Goal: Task Accomplishment & Management: Complete application form

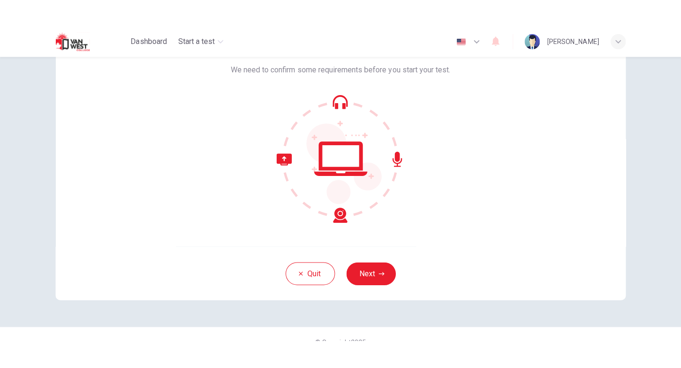
scroll to position [66, 0]
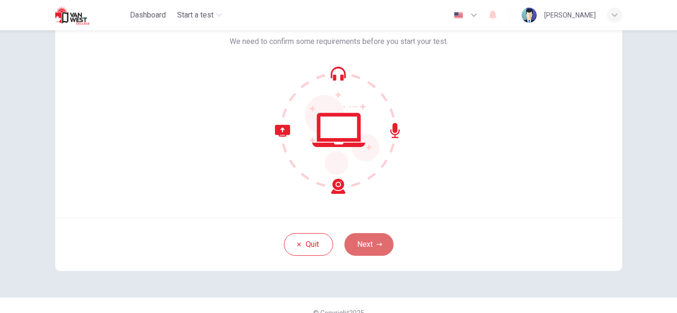
click at [364, 242] on button "Next" at bounding box center [369, 244] width 49 height 23
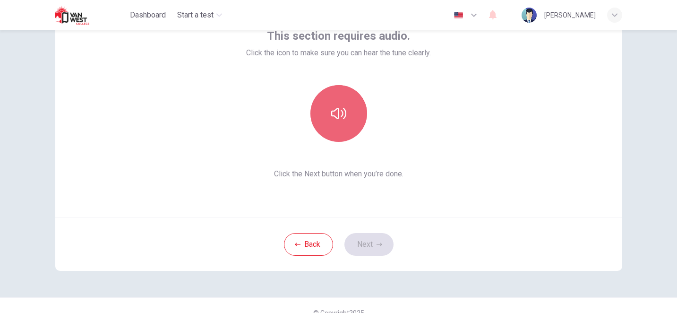
click at [326, 121] on button "button" at bounding box center [339, 113] width 57 height 57
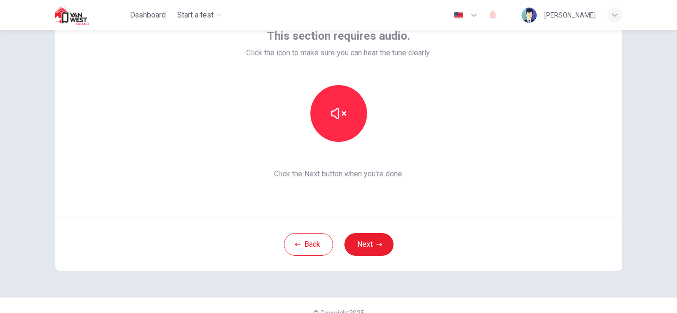
click at [493, 193] on div "This section requires audio. Click the icon to make sure you can hear the tune …" at bounding box center [338, 104] width 567 height 227
click at [349, 115] on button "button" at bounding box center [339, 113] width 57 height 57
click at [369, 243] on button "Next" at bounding box center [369, 244] width 49 height 23
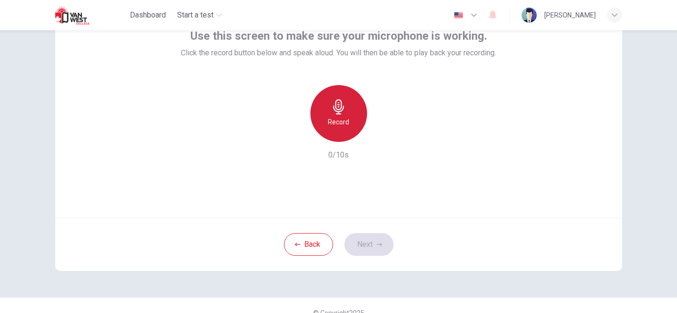
click at [323, 116] on div "Record" at bounding box center [339, 113] width 57 height 57
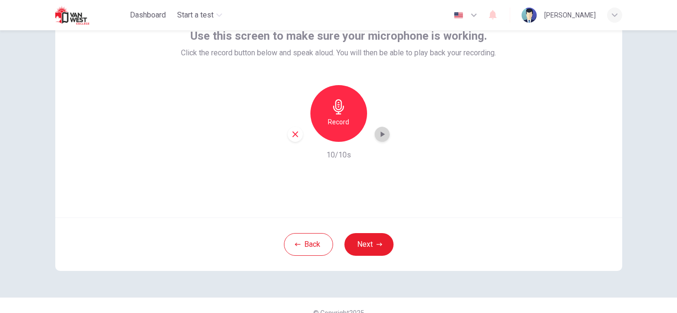
click at [382, 135] on icon "button" at bounding box center [382, 134] width 9 height 9
click at [291, 137] on icon "button" at bounding box center [295, 134] width 9 height 9
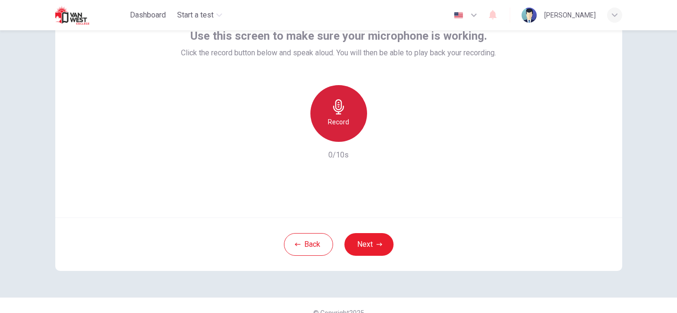
click at [331, 109] on icon "button" at bounding box center [338, 106] width 15 height 15
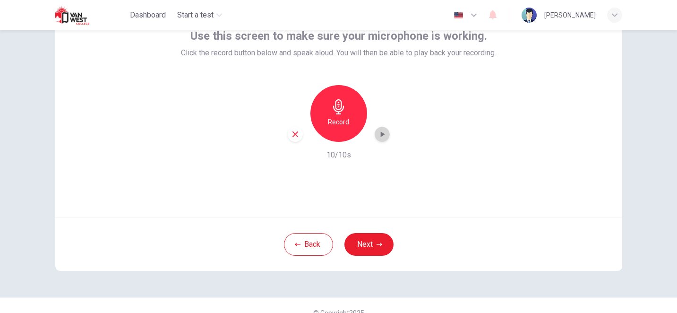
click at [378, 137] on icon "button" at bounding box center [382, 134] width 9 height 9
click at [358, 246] on button "Next" at bounding box center [369, 244] width 49 height 23
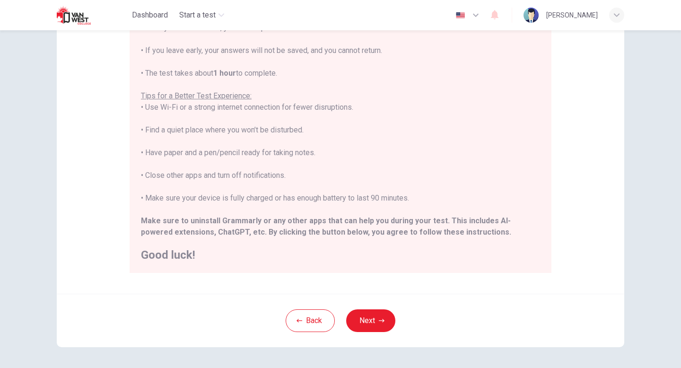
scroll to position [128, 0]
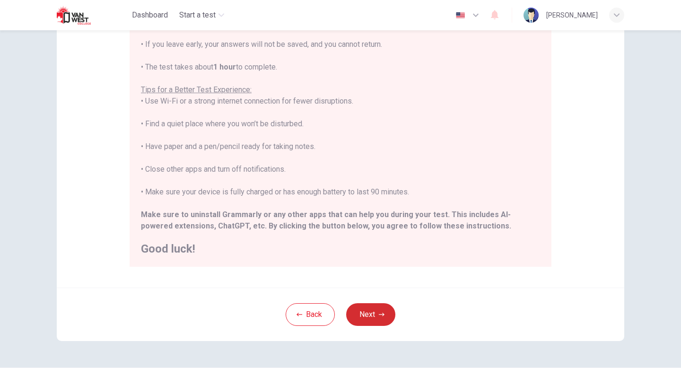
click at [366, 311] on button "Next" at bounding box center [370, 314] width 49 height 23
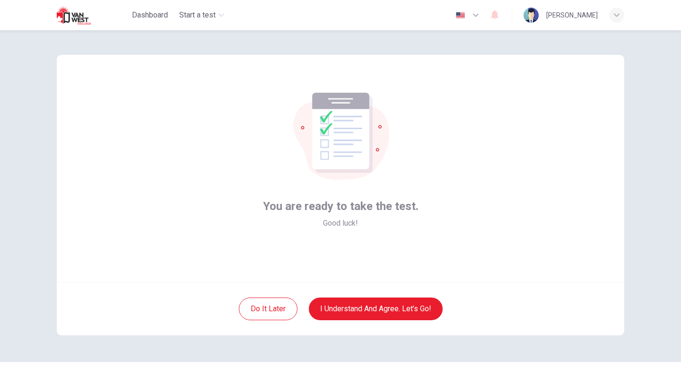
scroll to position [0, 0]
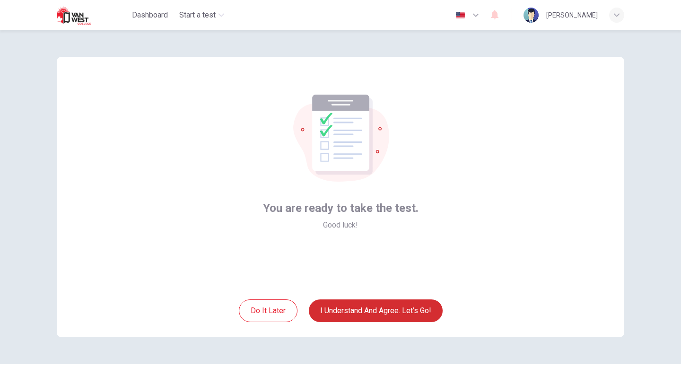
click at [364, 309] on button "I understand and agree. Let’s go!" at bounding box center [376, 310] width 134 height 23
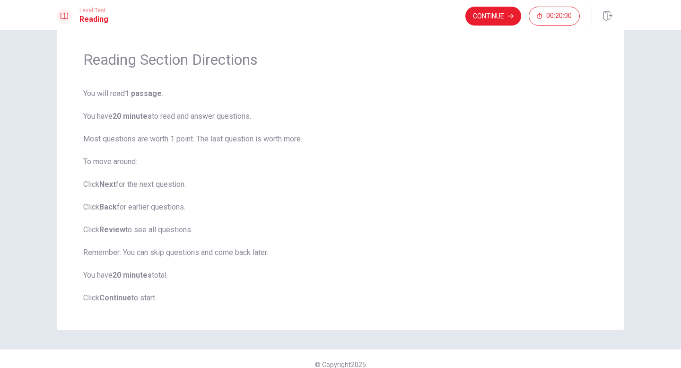
scroll to position [26, 0]
click at [481, 26] on div "Continue 00:20:00" at bounding box center [544, 16] width 159 height 21
click at [482, 19] on button "Continue" at bounding box center [493, 16] width 56 height 19
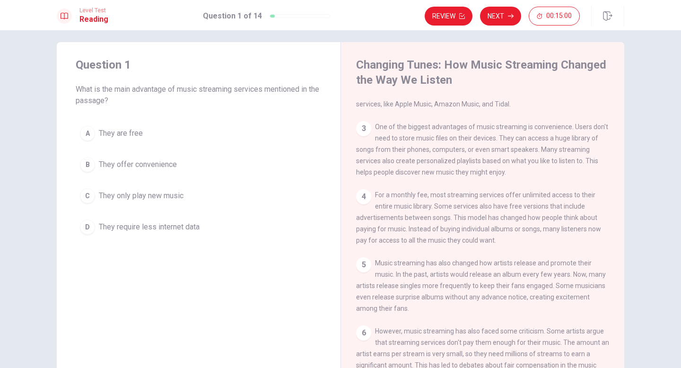
scroll to position [103, 0]
click at [85, 137] on div "A" at bounding box center [87, 133] width 15 height 15
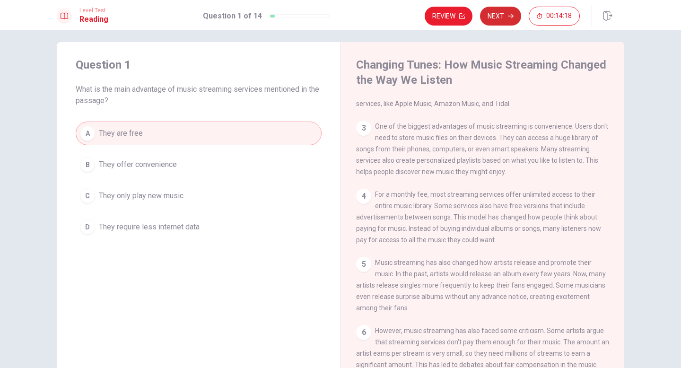
click at [499, 17] on button "Next" at bounding box center [500, 16] width 41 height 19
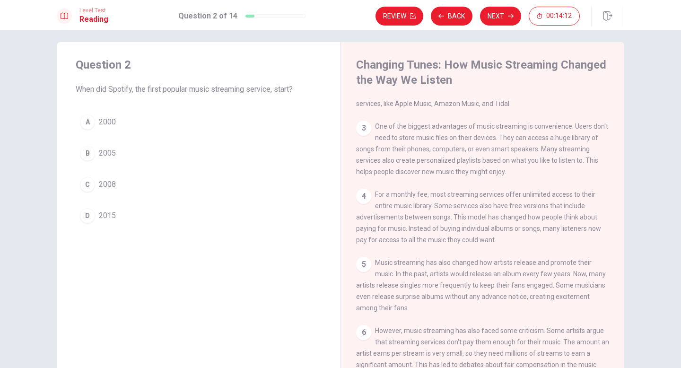
click at [84, 183] on div "C" at bounding box center [87, 184] width 15 height 15
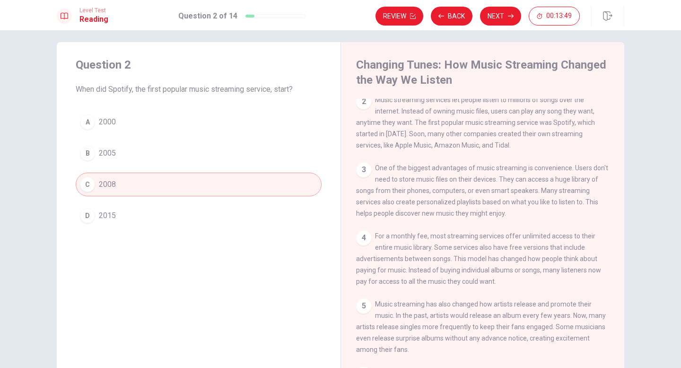
scroll to position [66, 0]
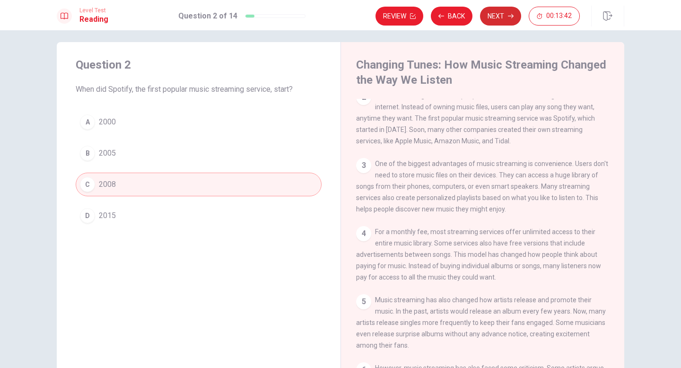
click at [493, 19] on button "Next" at bounding box center [500, 16] width 41 height 19
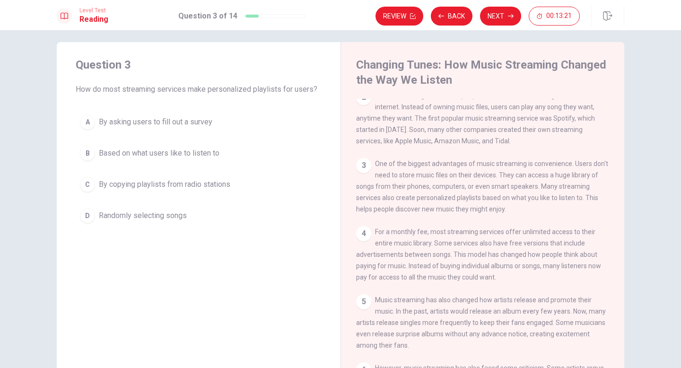
click at [81, 151] on div "B" at bounding box center [87, 153] width 15 height 15
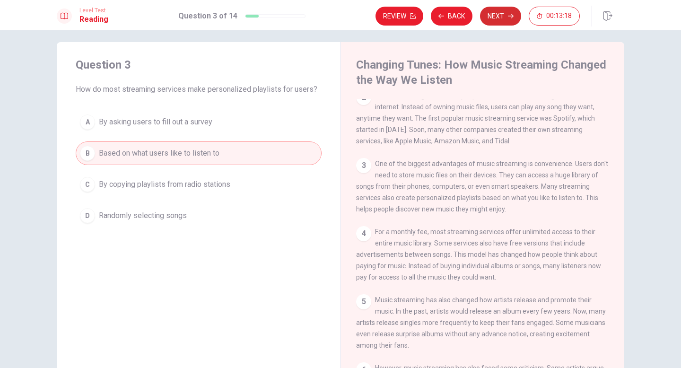
click at [504, 15] on button "Next" at bounding box center [500, 16] width 41 height 19
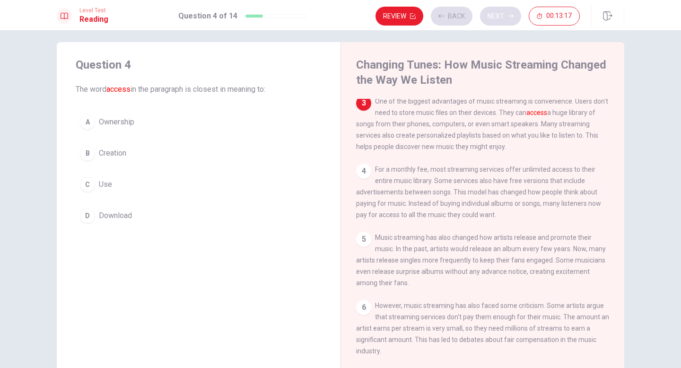
scroll to position [129, 0]
click at [82, 211] on div "D" at bounding box center [87, 215] width 15 height 15
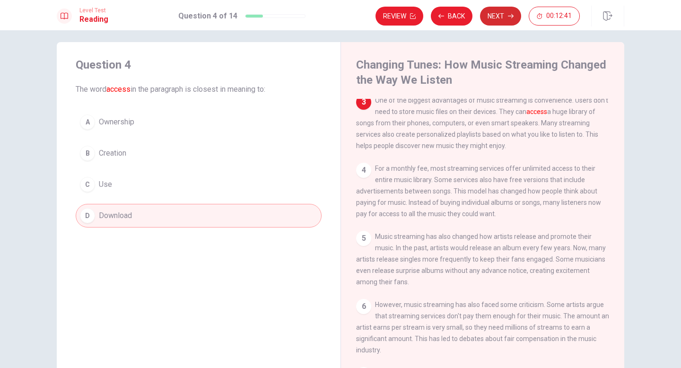
click at [496, 17] on button "Next" at bounding box center [500, 16] width 41 height 19
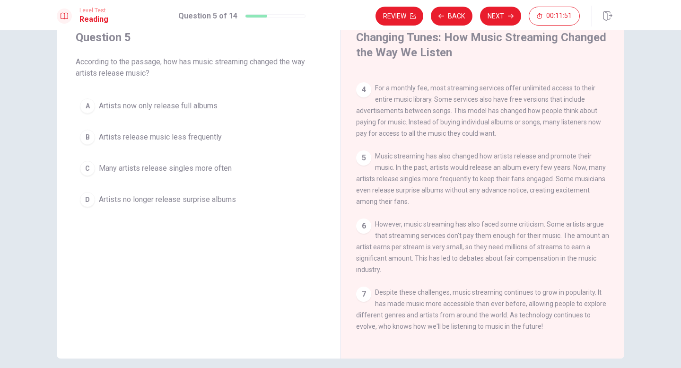
scroll to position [37, 0]
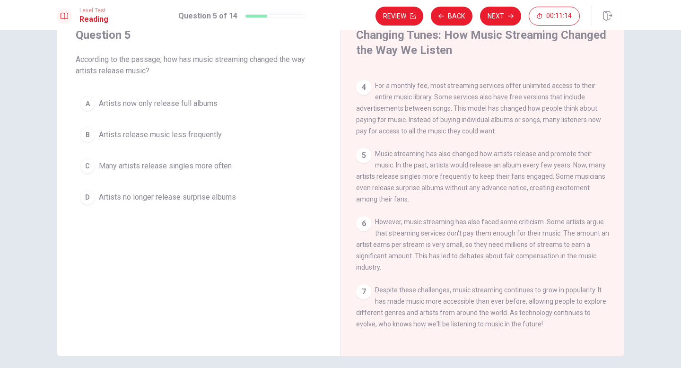
click at [86, 105] on div "A" at bounding box center [87, 103] width 15 height 15
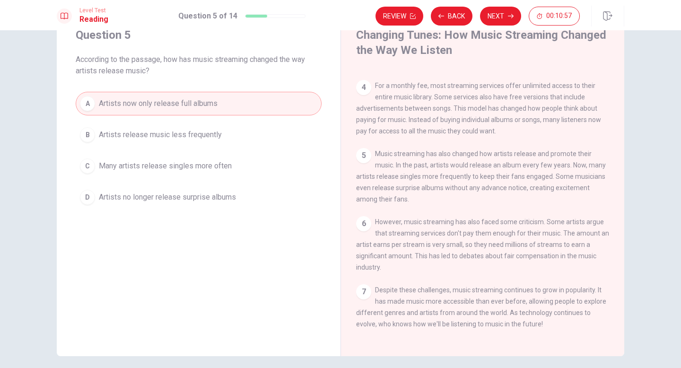
click at [86, 166] on div "C" at bounding box center [87, 165] width 15 height 15
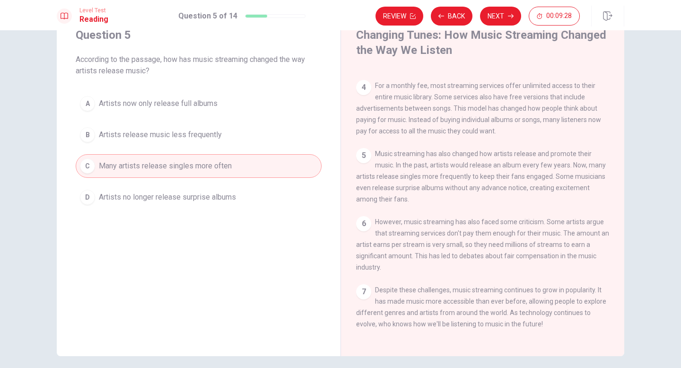
click at [84, 136] on div "B" at bounding box center [87, 134] width 15 height 15
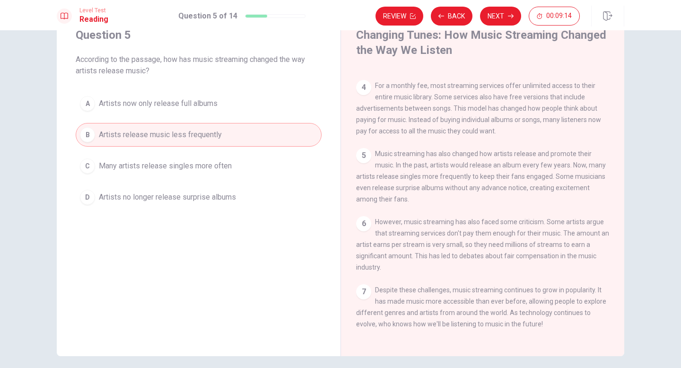
click at [85, 103] on div "A" at bounding box center [87, 103] width 15 height 15
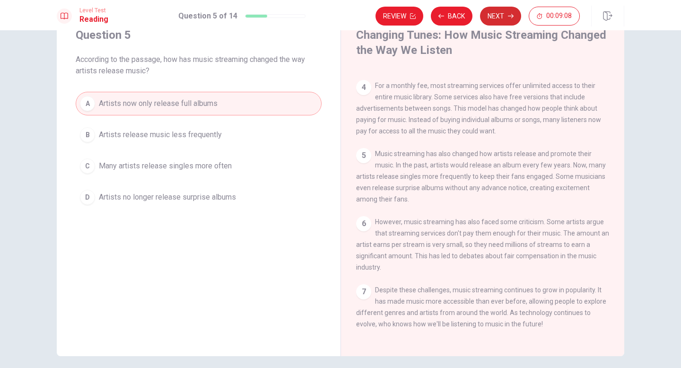
click at [499, 17] on button "Next" at bounding box center [500, 16] width 41 height 19
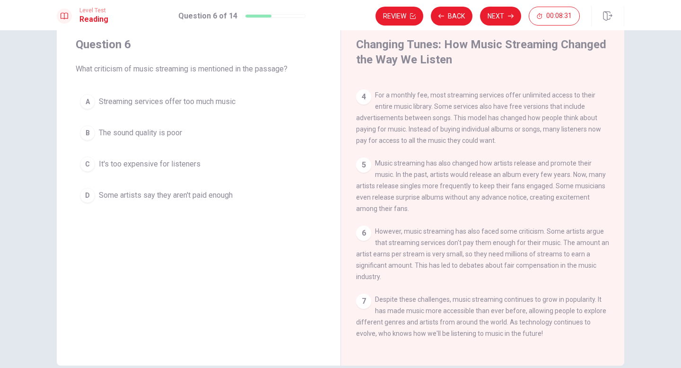
scroll to position [0, 0]
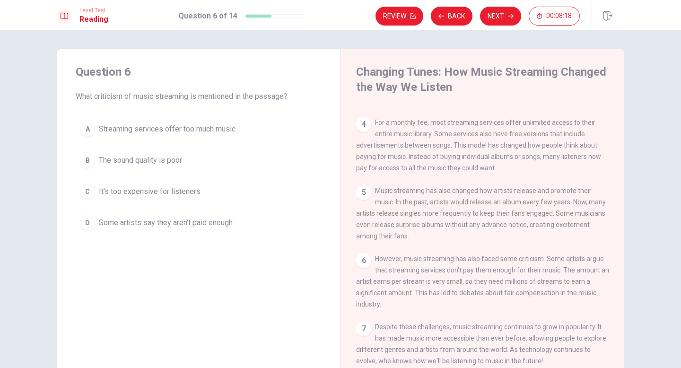
click at [81, 191] on div "C" at bounding box center [87, 191] width 15 height 15
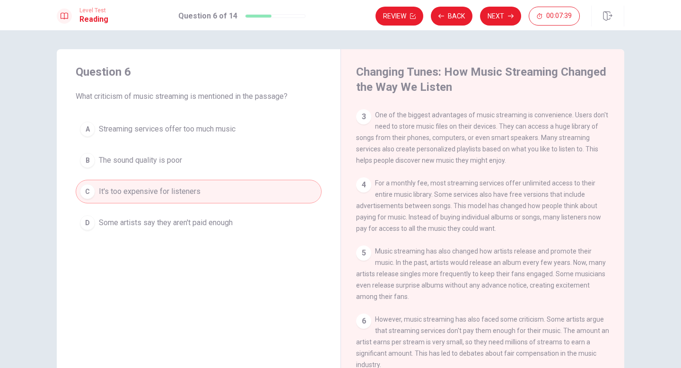
scroll to position [121, 0]
click at [86, 223] on div "D" at bounding box center [87, 222] width 15 height 15
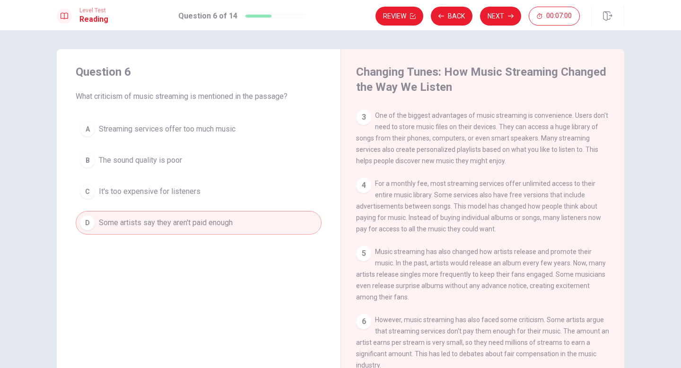
click at [92, 194] on button "C It's too expensive for listeners" at bounding box center [199, 192] width 246 height 24
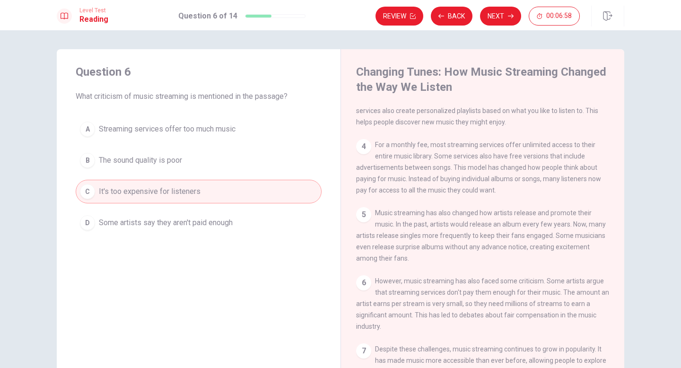
scroll to position [162, 0]
click at [102, 221] on span "Some artists say they aren't paid enough" at bounding box center [166, 222] width 134 height 11
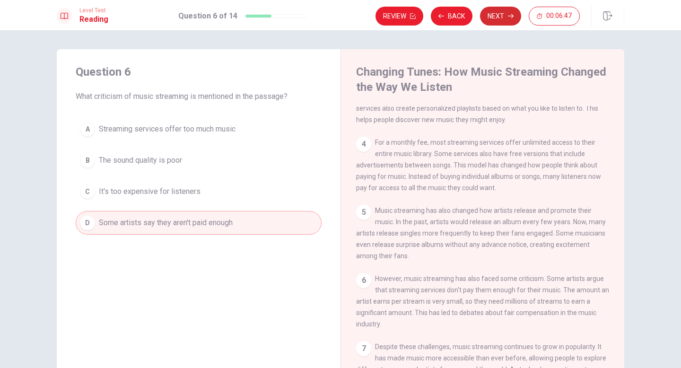
click at [491, 19] on button "Next" at bounding box center [500, 16] width 41 height 19
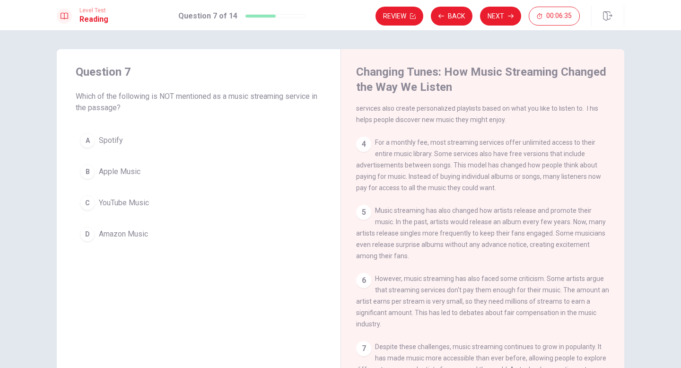
click at [89, 200] on div "C" at bounding box center [87, 202] width 15 height 15
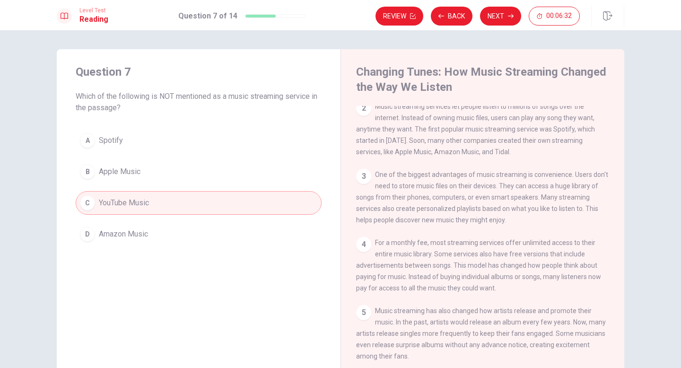
scroll to position [58, 0]
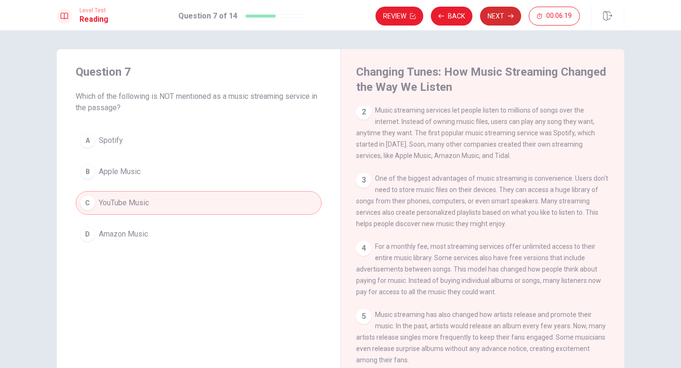
click at [494, 21] on button "Next" at bounding box center [500, 16] width 41 height 19
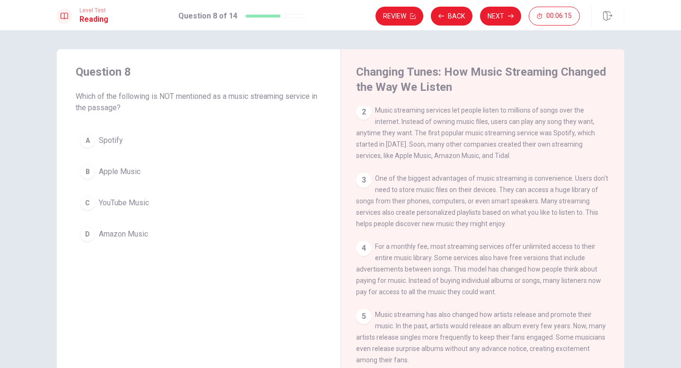
click at [87, 200] on div "C" at bounding box center [87, 202] width 15 height 15
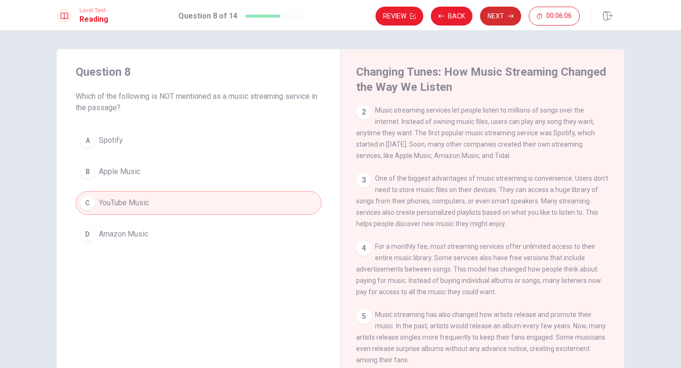
click at [504, 18] on button "Next" at bounding box center [500, 16] width 41 height 19
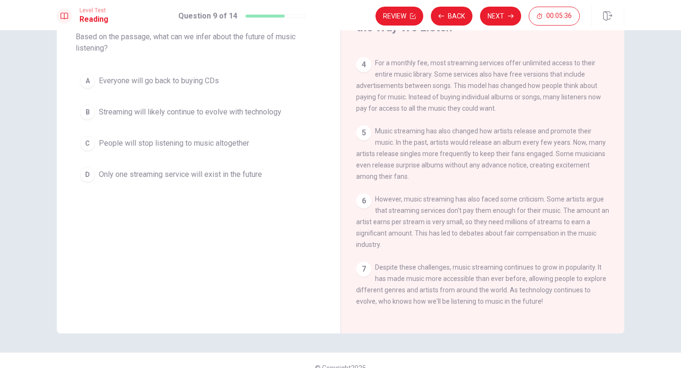
scroll to position [57, 0]
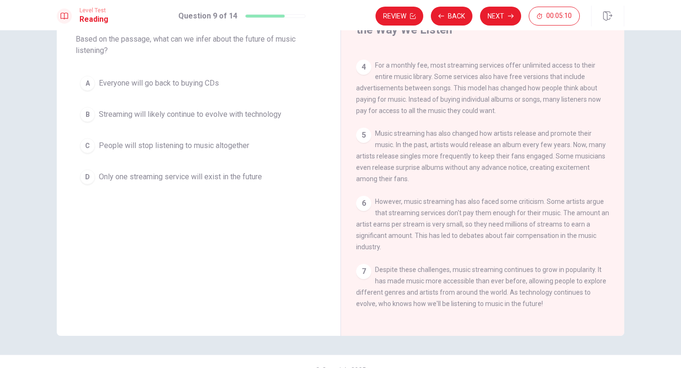
click at [83, 108] on div "B" at bounding box center [87, 114] width 15 height 15
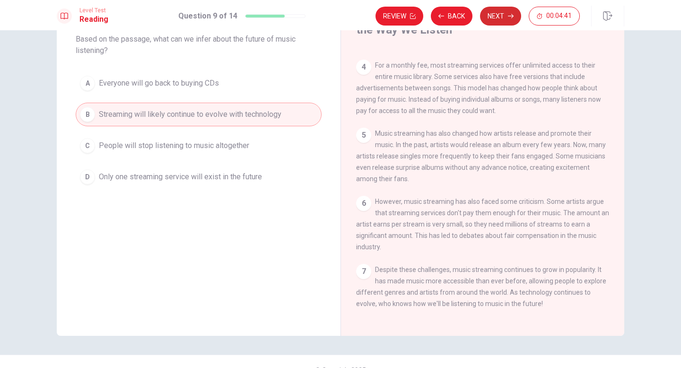
click at [501, 17] on button "Next" at bounding box center [500, 16] width 41 height 19
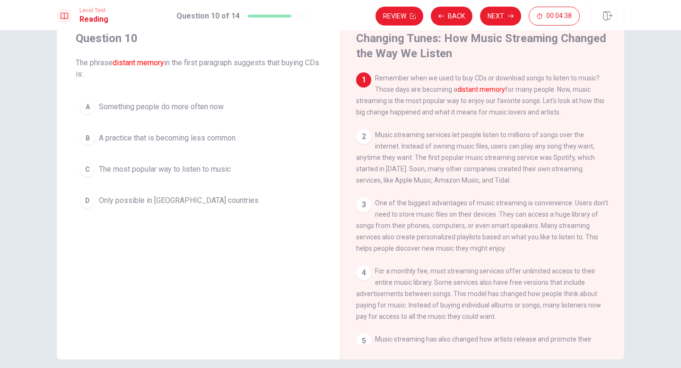
scroll to position [0, 0]
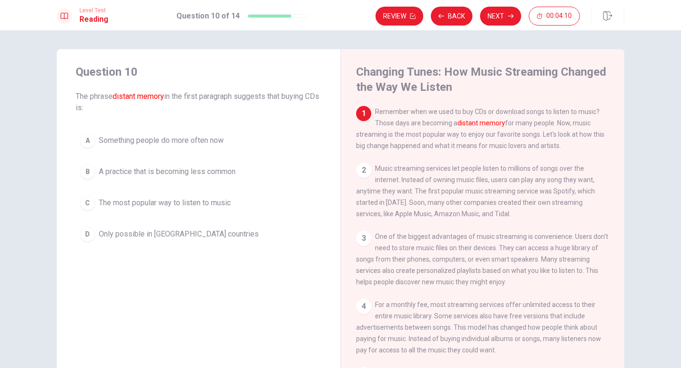
click at [88, 233] on div "D" at bounding box center [87, 233] width 15 height 15
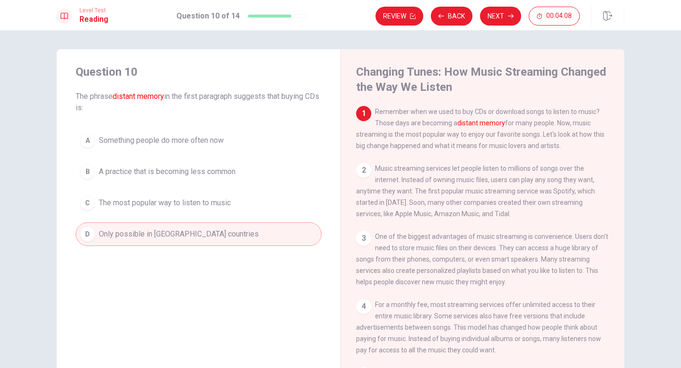
click at [83, 203] on div "C" at bounding box center [87, 202] width 15 height 15
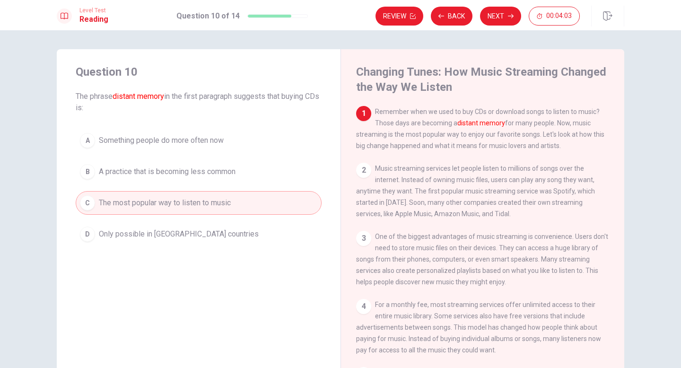
click at [86, 234] on div "D" at bounding box center [87, 233] width 15 height 15
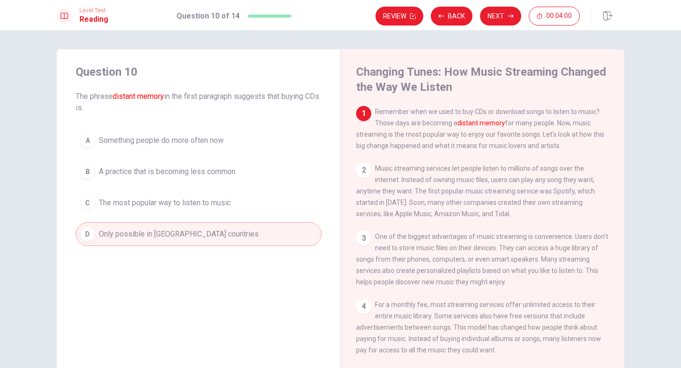
click at [85, 199] on div "C" at bounding box center [87, 202] width 15 height 15
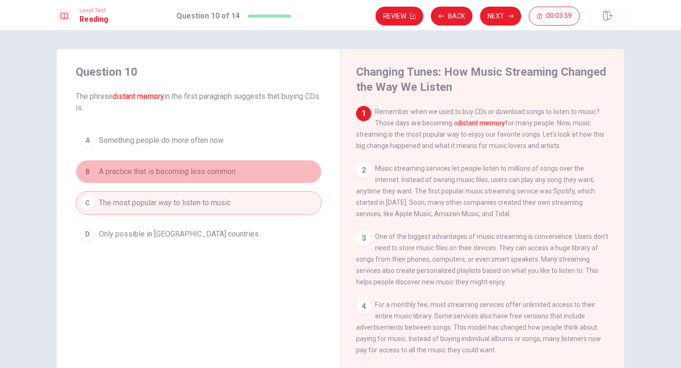
click at [80, 173] on div "B" at bounding box center [87, 171] width 15 height 15
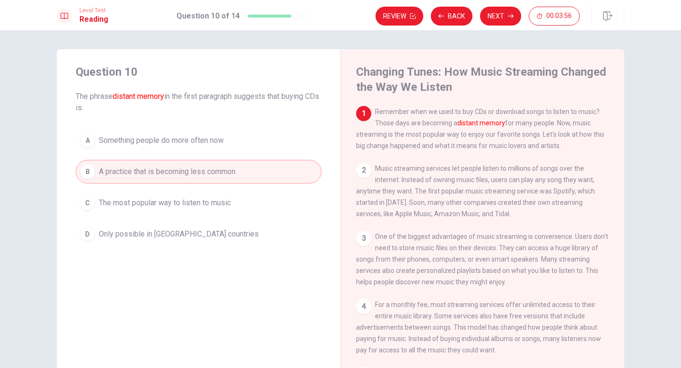
click at [84, 135] on div "A" at bounding box center [87, 140] width 15 height 15
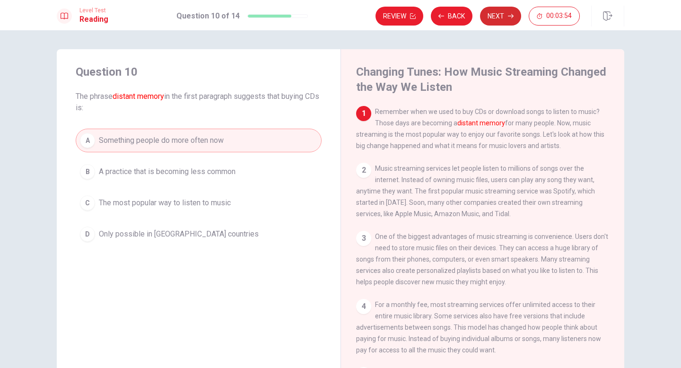
click at [492, 18] on button "Next" at bounding box center [500, 16] width 41 height 19
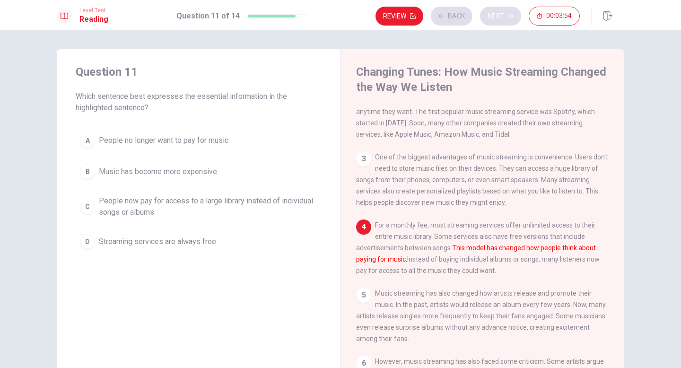
scroll to position [81, 0]
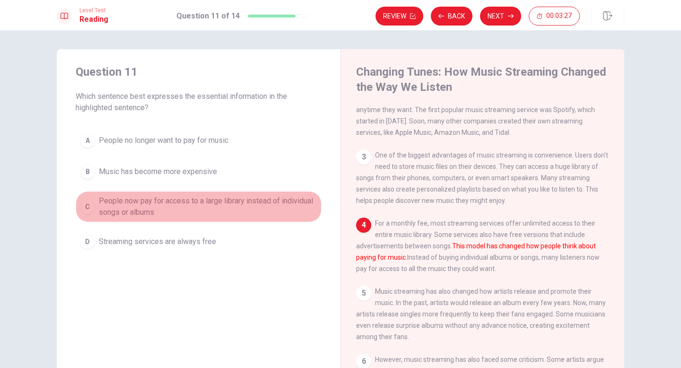
click at [80, 207] on div "C" at bounding box center [87, 206] width 15 height 15
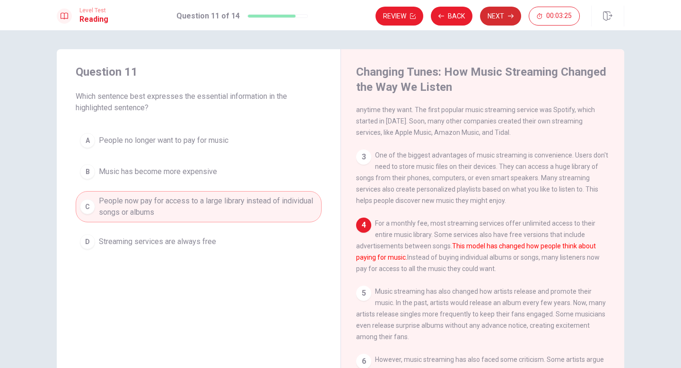
click at [501, 13] on button "Next" at bounding box center [500, 16] width 41 height 19
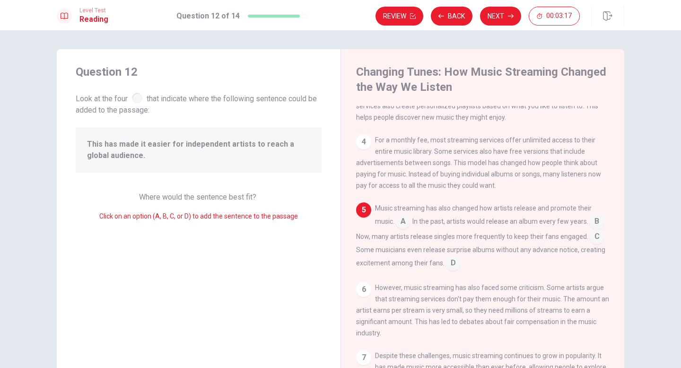
scroll to position [0, 0]
drag, startPoint x: 399, startPoint y: 230, endPoint x: 303, endPoint y: 226, distance: 96.0
click at [303, 226] on div "Question 12 Look at the four that indicate where the following sentence could b…" at bounding box center [340, 221] width 567 height 344
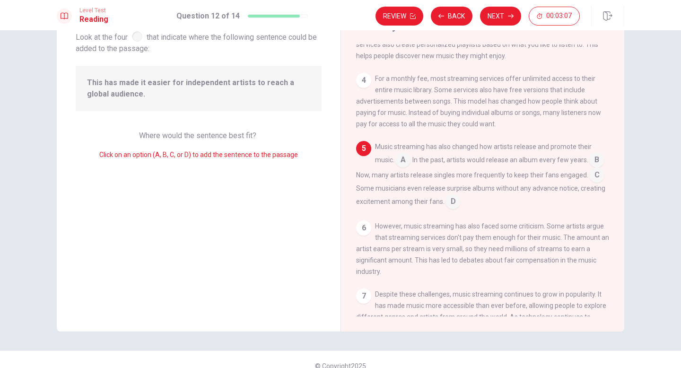
scroll to position [66, 0]
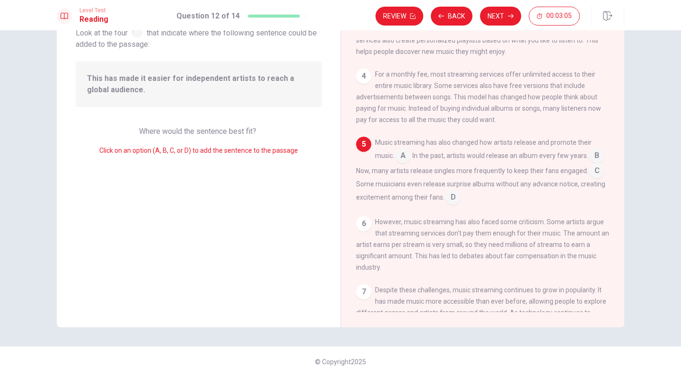
click at [400, 164] on input at bounding box center [402, 156] width 15 height 15
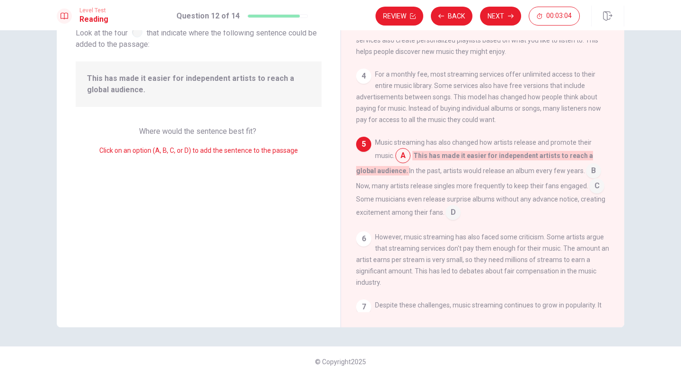
click at [400, 164] on input at bounding box center [402, 156] width 15 height 15
click at [360, 152] on div "5" at bounding box center [363, 144] width 15 height 15
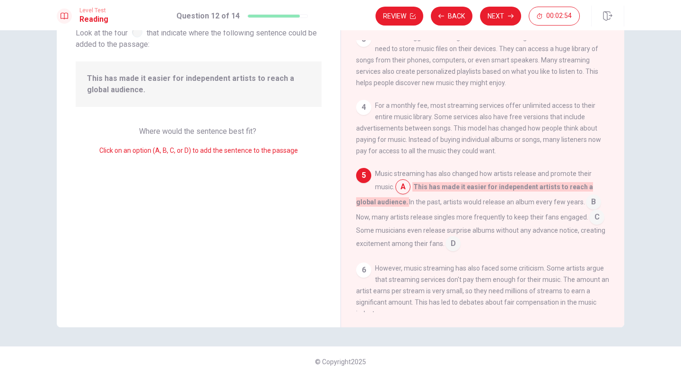
scroll to position [137, 0]
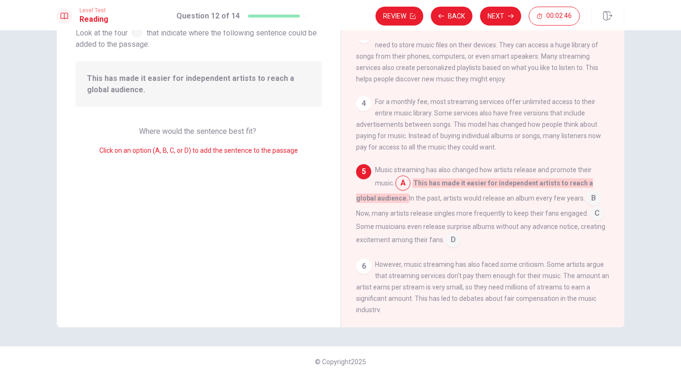
click at [586, 207] on input at bounding box center [593, 198] width 15 height 15
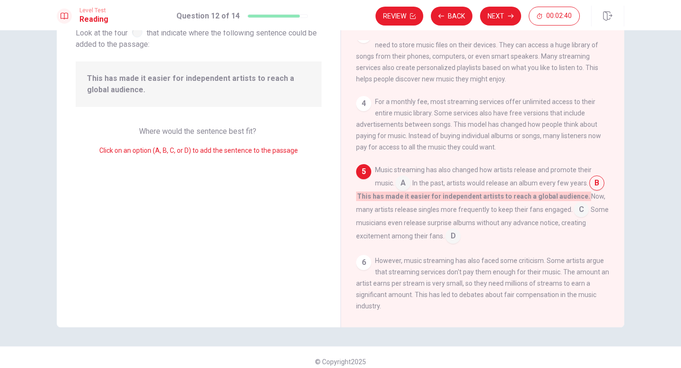
click at [450, 244] on input at bounding box center [452, 236] width 15 height 15
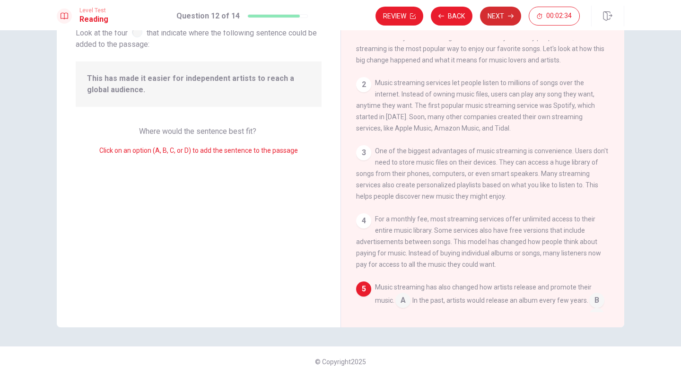
scroll to position [17, 0]
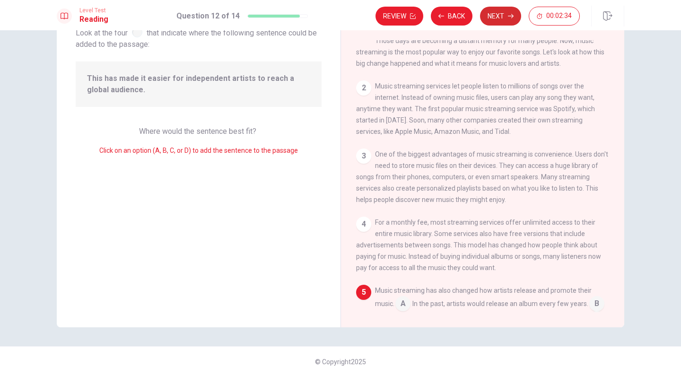
click at [490, 15] on button "Next" at bounding box center [500, 16] width 41 height 19
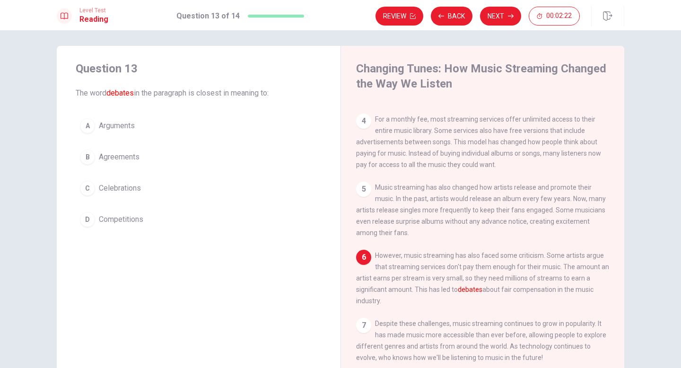
scroll to position [0, 0]
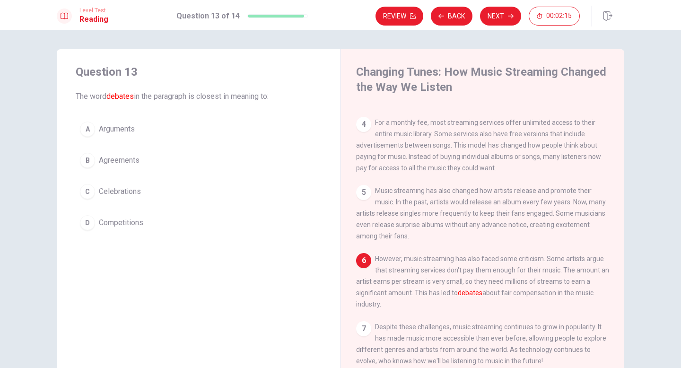
click at [90, 130] on div "A" at bounding box center [87, 128] width 15 height 15
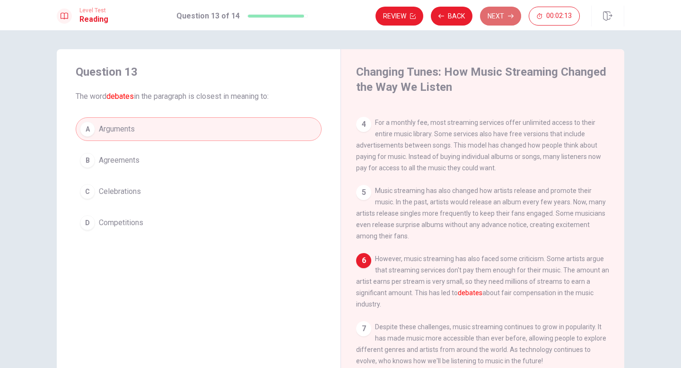
click at [499, 15] on button "Next" at bounding box center [500, 16] width 41 height 19
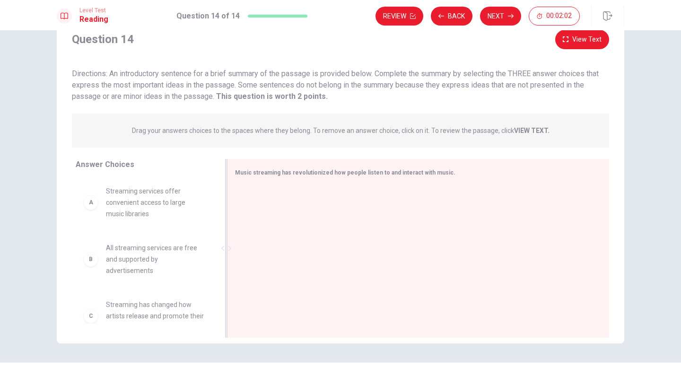
scroll to position [59, 0]
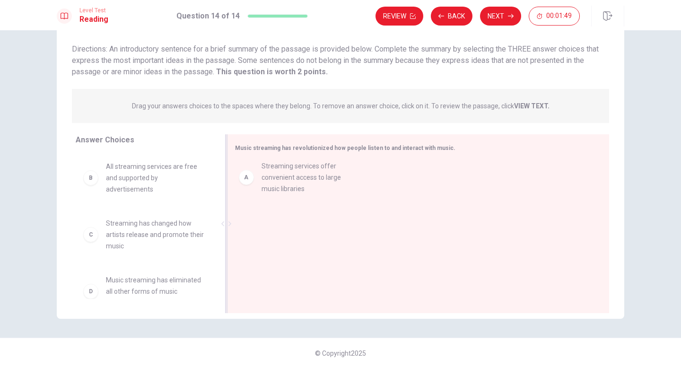
drag, startPoint x: 131, startPoint y: 180, endPoint x: 321, endPoint y: 178, distance: 189.5
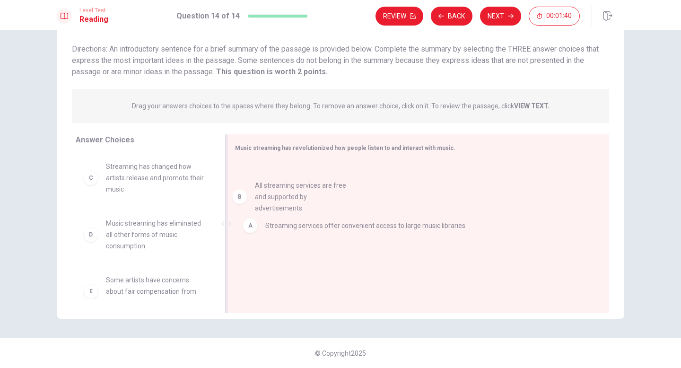
drag, startPoint x: 158, startPoint y: 185, endPoint x: 298, endPoint y: 208, distance: 141.8
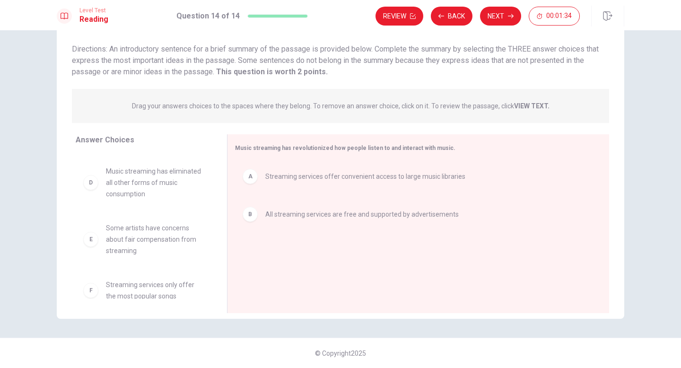
scroll to position [62, 0]
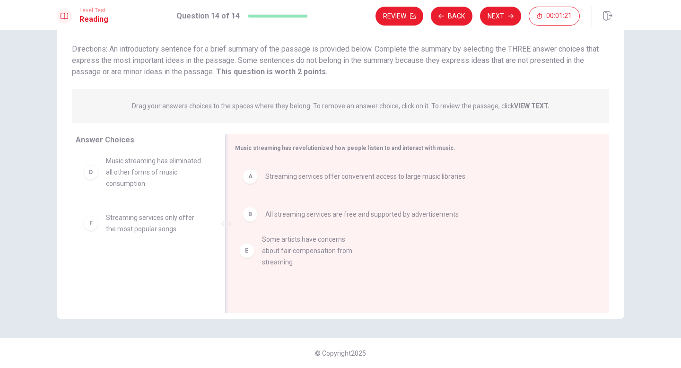
drag, startPoint x: 114, startPoint y: 234, endPoint x: 281, endPoint y: 255, distance: 167.7
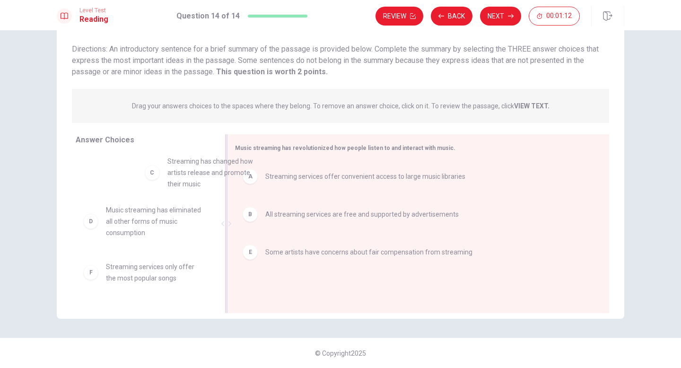
scroll to position [3, 0]
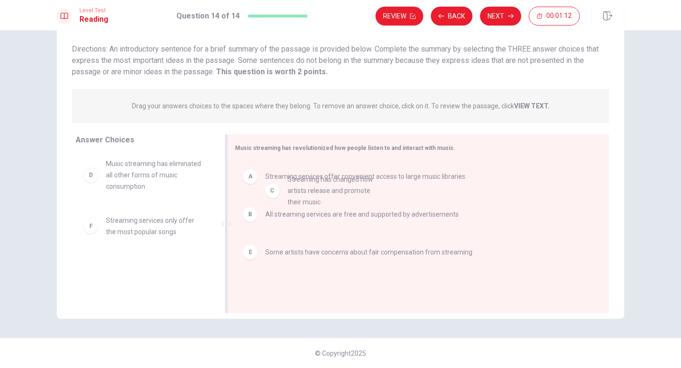
drag, startPoint x: 130, startPoint y: 177, endPoint x: 328, endPoint y: 197, distance: 198.5
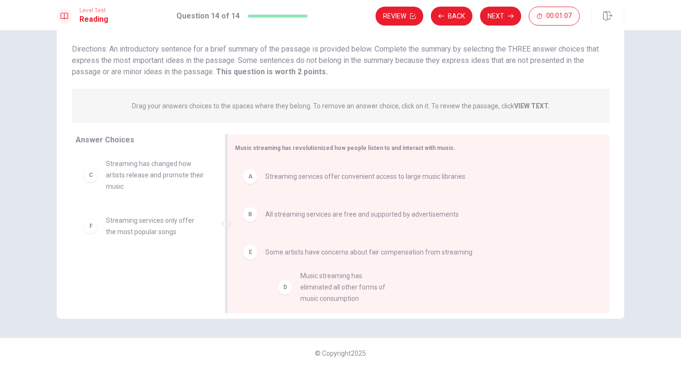
drag, startPoint x: 156, startPoint y: 229, endPoint x: 331, endPoint y: 287, distance: 184.7
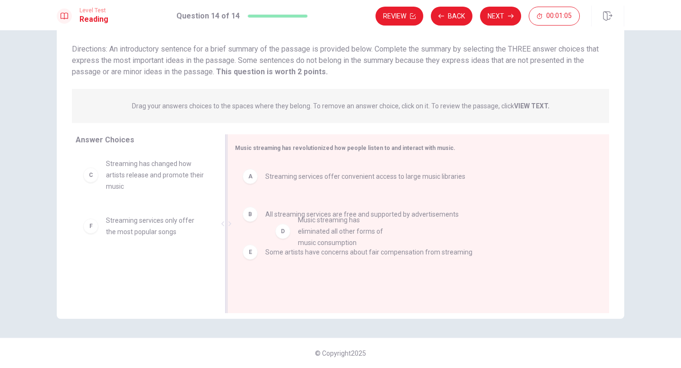
drag, startPoint x: 117, startPoint y: 230, endPoint x: 315, endPoint y: 228, distance: 198.1
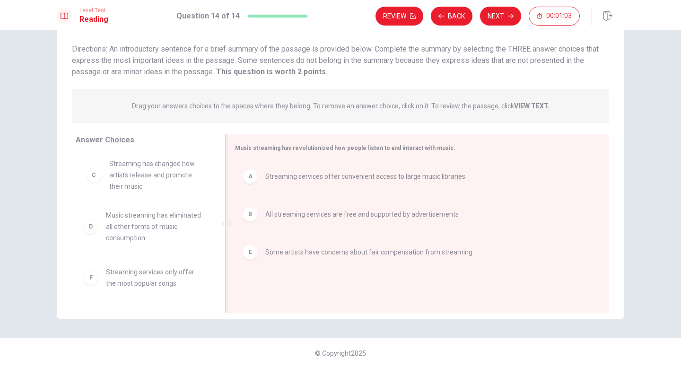
scroll to position [0, 0]
drag, startPoint x: 158, startPoint y: 173, endPoint x: 341, endPoint y: 168, distance: 182.5
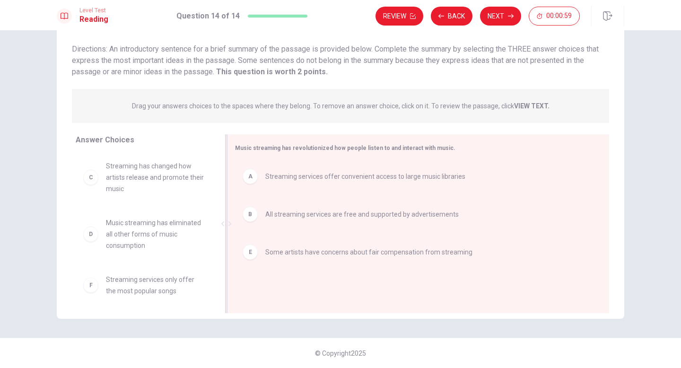
scroll to position [0, 0]
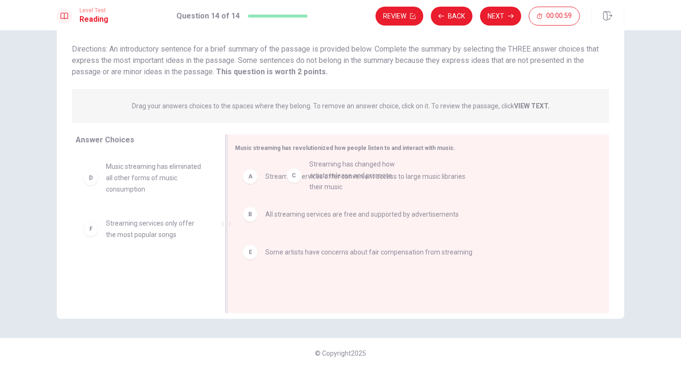
drag, startPoint x: 352, startPoint y: 175, endPoint x: 359, endPoint y: 175, distance: 7.6
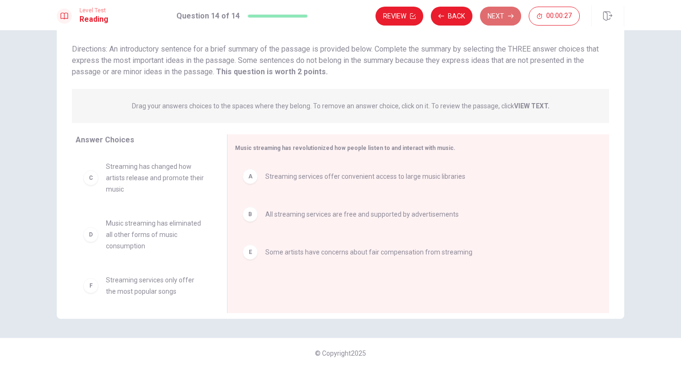
click at [501, 19] on button "Next" at bounding box center [500, 16] width 41 height 19
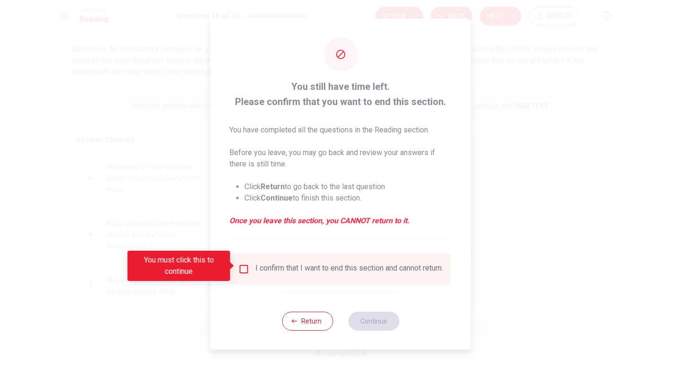
click at [246, 264] on input "You must click this to continue" at bounding box center [243, 268] width 11 height 11
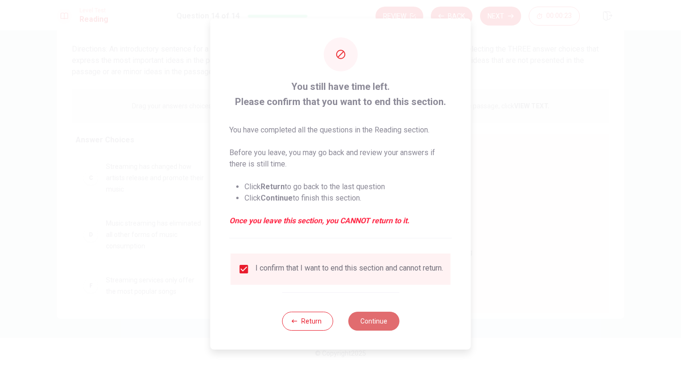
click at [370, 312] on button "Continue" at bounding box center [373, 320] width 51 height 19
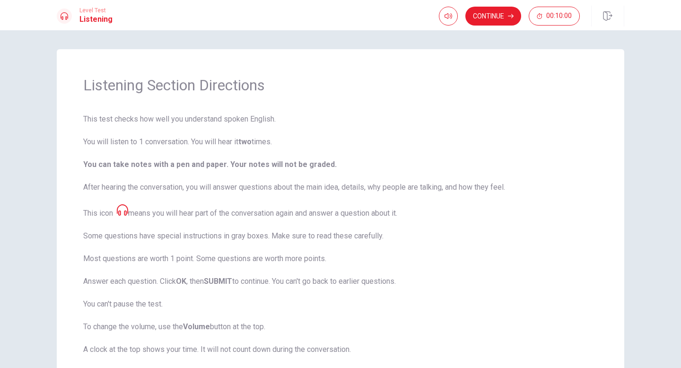
click at [0, 312] on div "Listening Section Directions This test checks how well you understand spoken En…" at bounding box center [340, 198] width 681 height 337
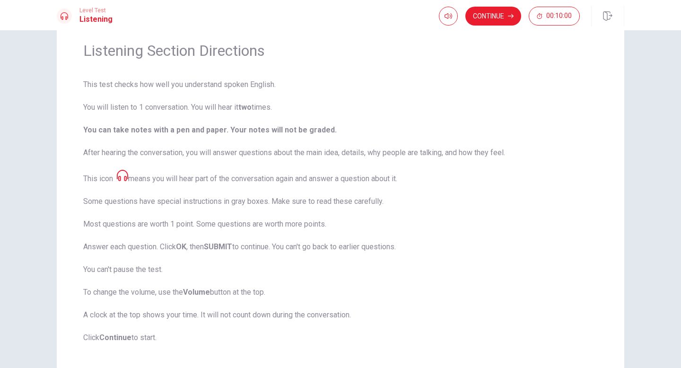
scroll to position [85, 0]
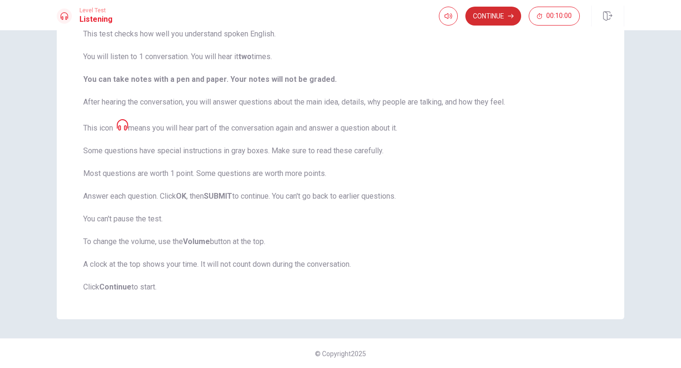
click at [482, 18] on button "Continue" at bounding box center [493, 16] width 56 height 19
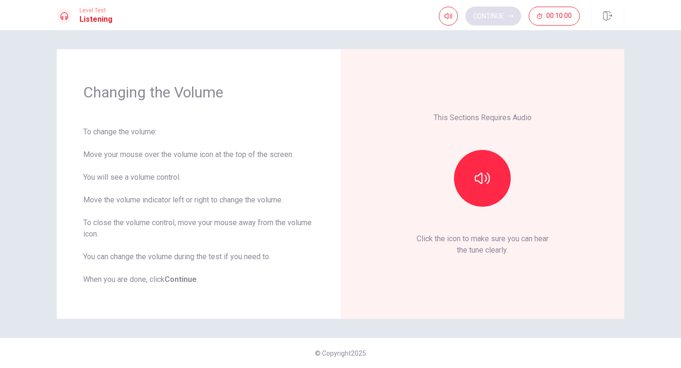
scroll to position [0, 0]
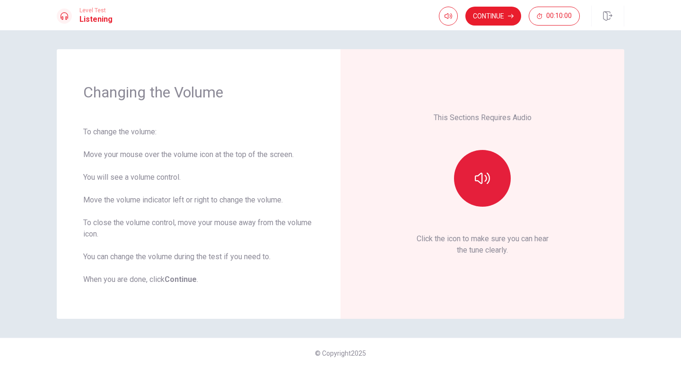
click at [481, 174] on icon "button" at bounding box center [482, 178] width 15 height 11
click at [482, 181] on icon "button" at bounding box center [482, 178] width 15 height 11
click at [487, 18] on button "Continue" at bounding box center [493, 16] width 56 height 19
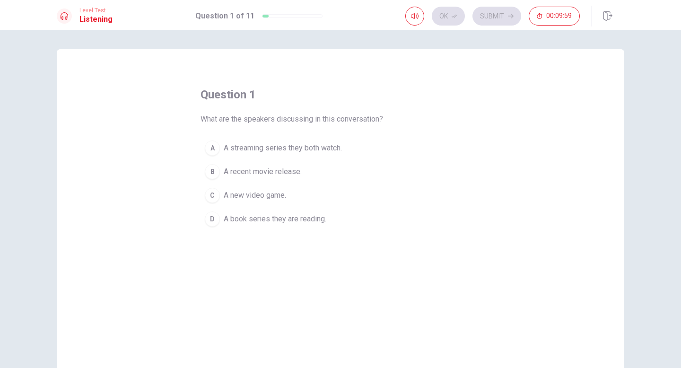
drag, startPoint x: 492, startPoint y: 7, endPoint x: 476, endPoint y: 0, distance: 17.4
click at [209, 149] on div "A" at bounding box center [212, 147] width 15 height 15
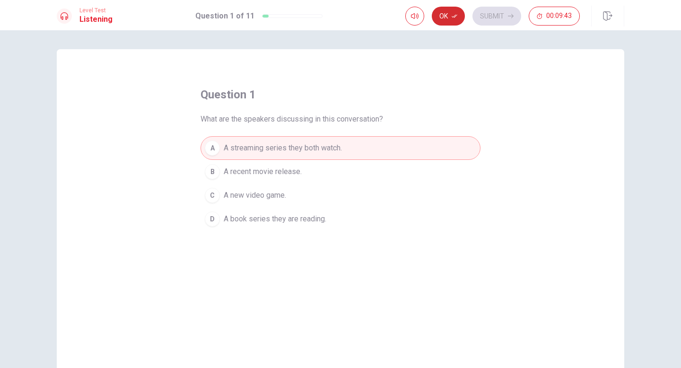
click at [447, 19] on button "Ok" at bounding box center [448, 16] width 33 height 19
click at [502, 20] on button "Submit" at bounding box center [496, 16] width 49 height 19
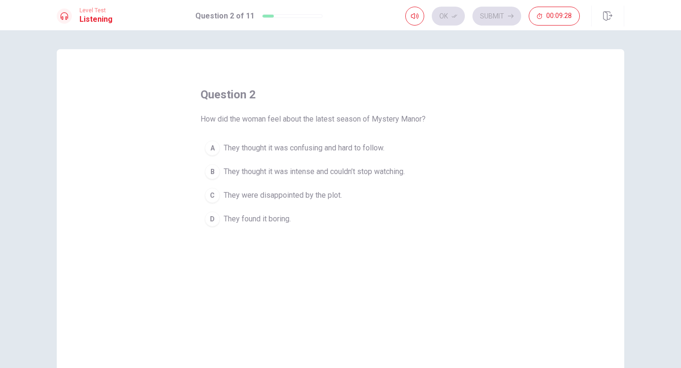
click at [208, 172] on div "B" at bounding box center [212, 171] width 15 height 15
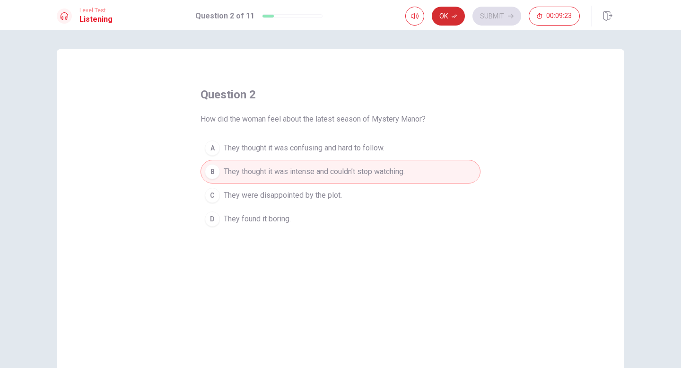
click at [447, 19] on button "Ok" at bounding box center [448, 16] width 33 height 19
click at [491, 13] on button "Submit" at bounding box center [496, 16] width 49 height 19
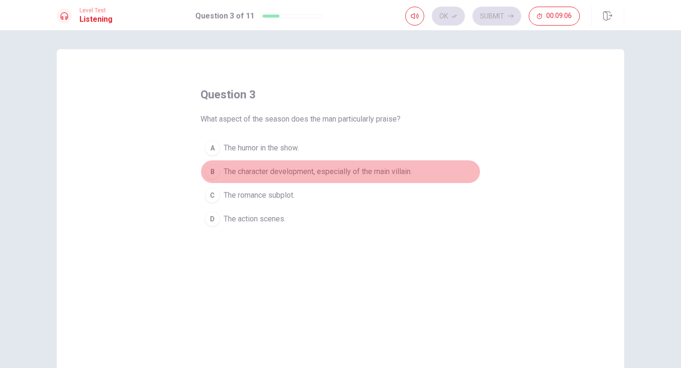
click at [209, 173] on div "B" at bounding box center [212, 171] width 15 height 15
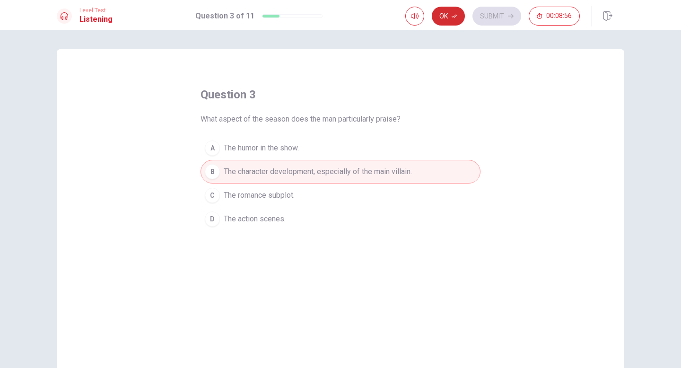
click at [441, 17] on button "Ok" at bounding box center [448, 16] width 33 height 19
click at [490, 14] on button "Submit" at bounding box center [496, 16] width 49 height 19
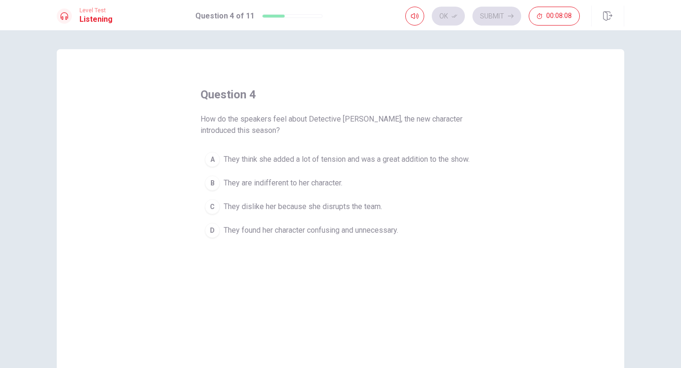
click at [209, 159] on div "A" at bounding box center [212, 159] width 15 height 15
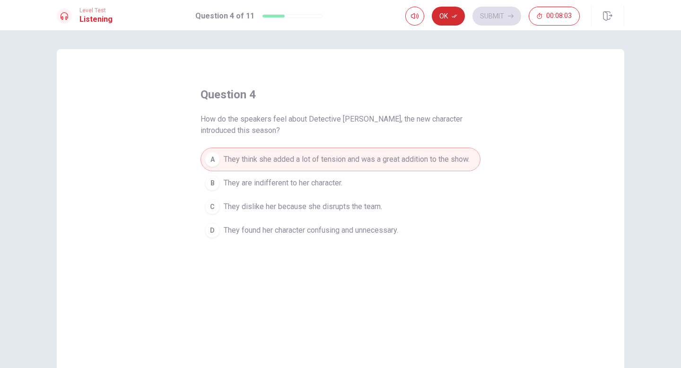
click at [445, 11] on button "Ok" at bounding box center [448, 16] width 33 height 19
click at [478, 16] on button "Submit" at bounding box center [496, 16] width 49 height 19
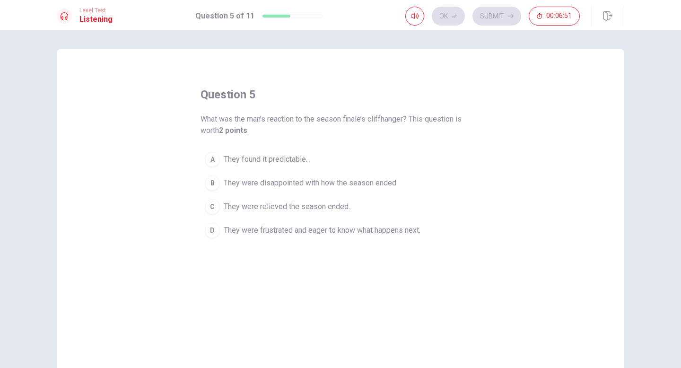
click at [210, 185] on div "B" at bounding box center [212, 182] width 15 height 15
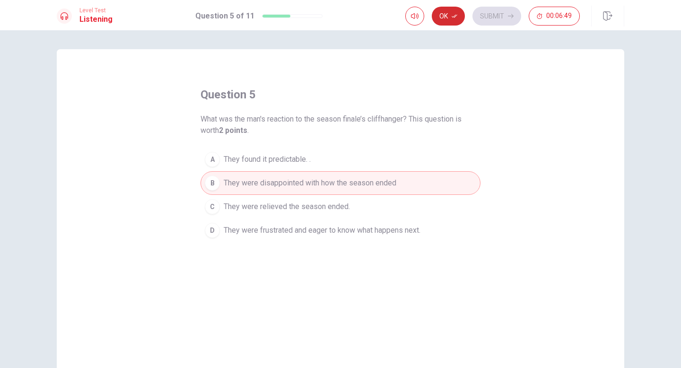
click at [440, 15] on button "Ok" at bounding box center [448, 16] width 33 height 19
click at [476, 15] on button "Submit" at bounding box center [496, 16] width 49 height 19
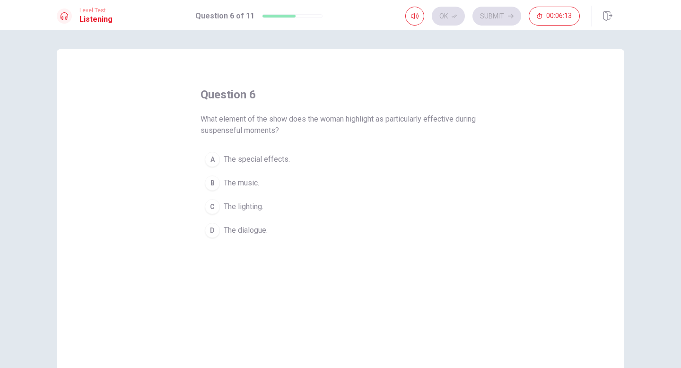
click at [209, 207] on div "C" at bounding box center [212, 206] width 15 height 15
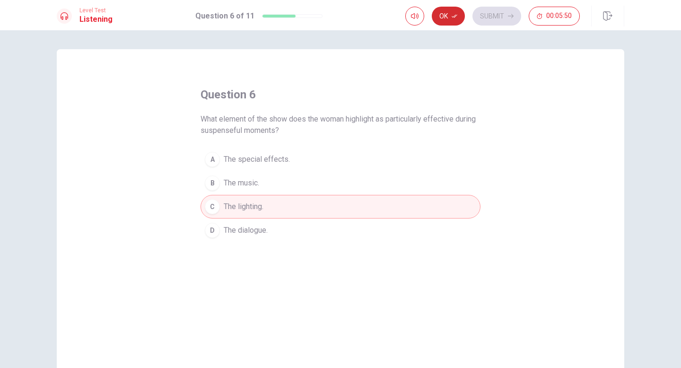
click at [451, 17] on icon "button" at bounding box center [454, 16] width 6 height 6
click at [492, 20] on button "Submit" at bounding box center [496, 16] width 49 height 19
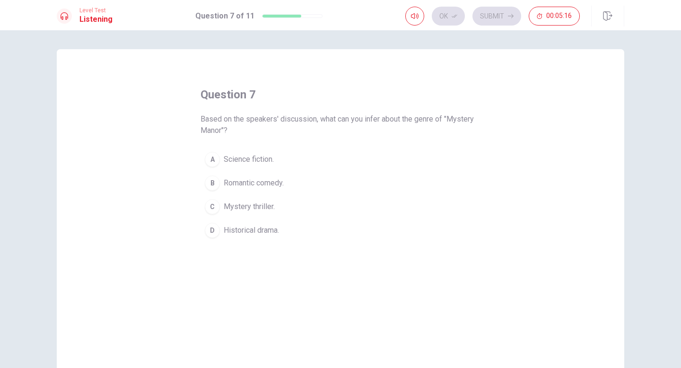
click at [205, 205] on div "C" at bounding box center [212, 206] width 15 height 15
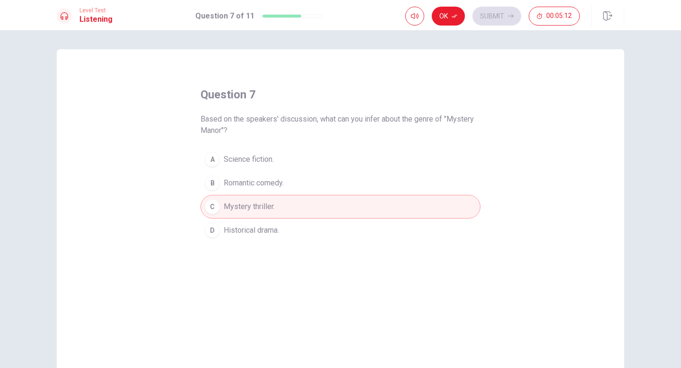
click at [211, 160] on div "A" at bounding box center [212, 159] width 15 height 15
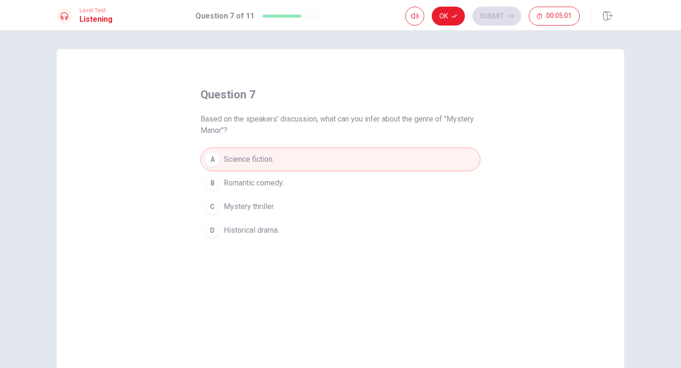
click at [213, 206] on div "C" at bounding box center [212, 206] width 15 height 15
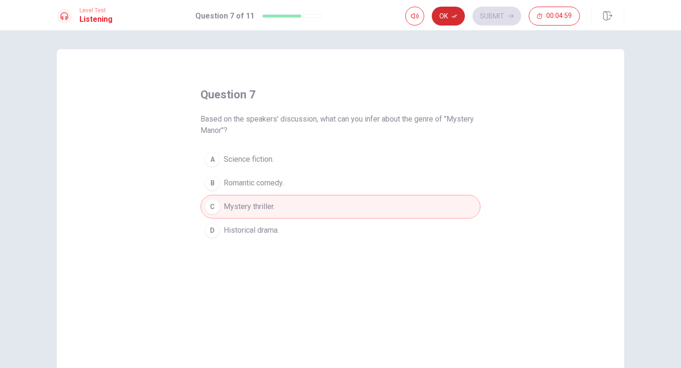
click at [445, 15] on button "Ok" at bounding box center [448, 16] width 33 height 19
click at [498, 16] on button "Submit" at bounding box center [496, 16] width 49 height 19
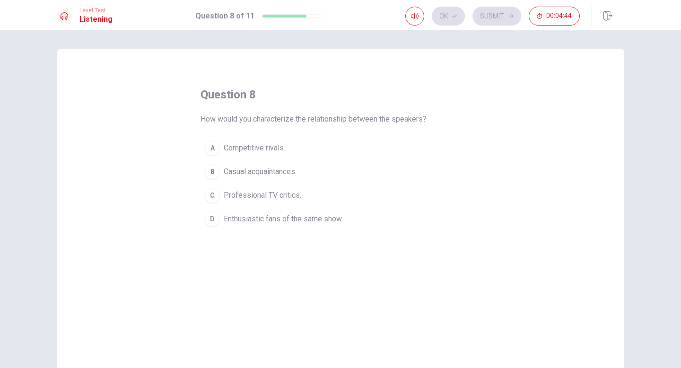
click at [210, 221] on div "D" at bounding box center [212, 218] width 15 height 15
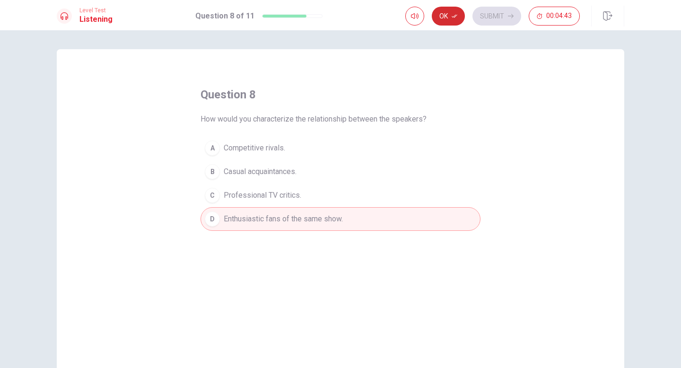
click at [444, 20] on button "Ok" at bounding box center [448, 16] width 33 height 19
click at [495, 15] on button "Submit" at bounding box center [496, 16] width 49 height 19
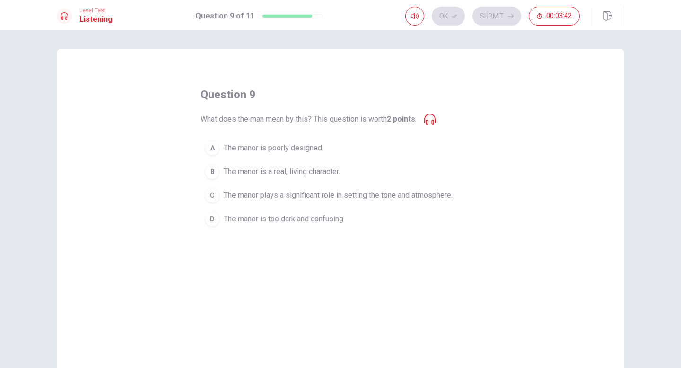
click at [212, 173] on div "B" at bounding box center [212, 171] width 15 height 15
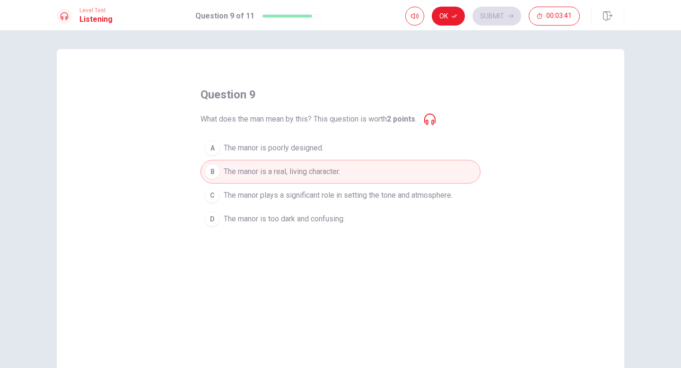
click at [447, 27] on div "Level Test Listening Question 9 of 11 Ok Submit 00:03:41" at bounding box center [340, 15] width 681 height 30
click at [446, 14] on button "Ok" at bounding box center [448, 16] width 33 height 19
click at [495, 18] on button "Submit" at bounding box center [496, 16] width 49 height 19
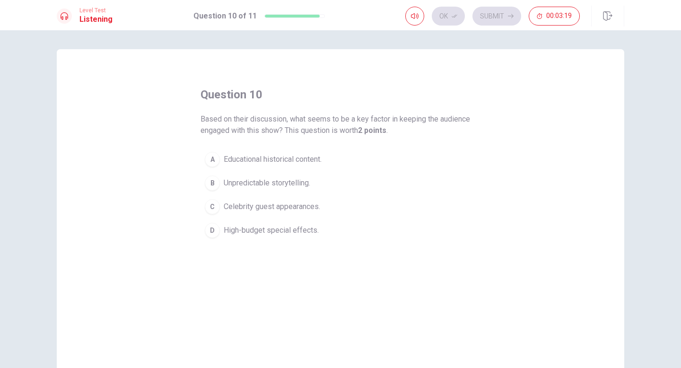
click at [212, 235] on div "D" at bounding box center [212, 230] width 15 height 15
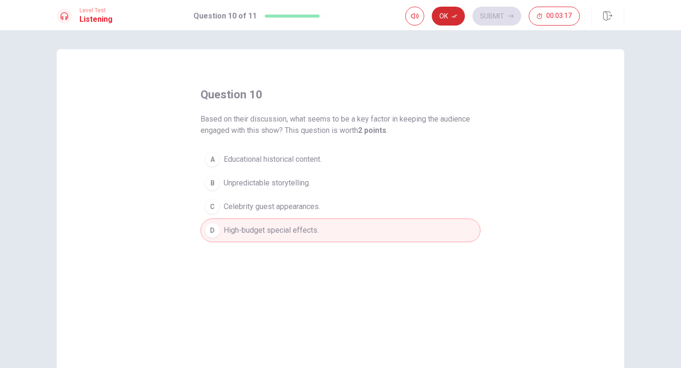
click at [446, 23] on button "Ok" at bounding box center [448, 16] width 33 height 19
click at [498, 17] on button "Submit" at bounding box center [496, 16] width 49 height 19
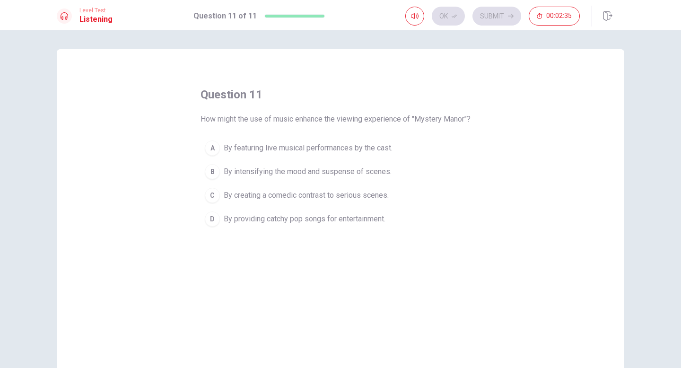
click at [216, 169] on div "B" at bounding box center [212, 171] width 15 height 15
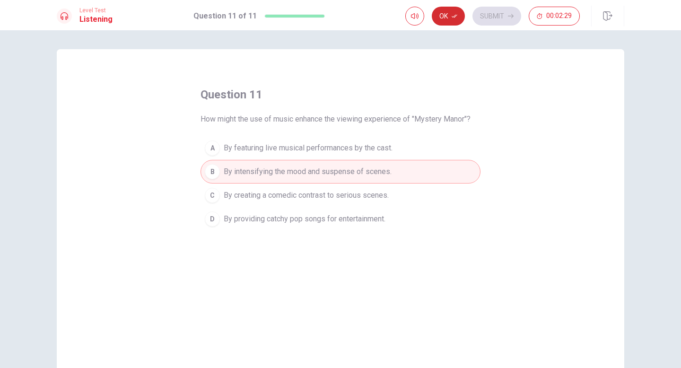
click at [457, 17] on icon "button" at bounding box center [454, 16] width 6 height 6
click at [501, 19] on button "Submit" at bounding box center [496, 16] width 49 height 19
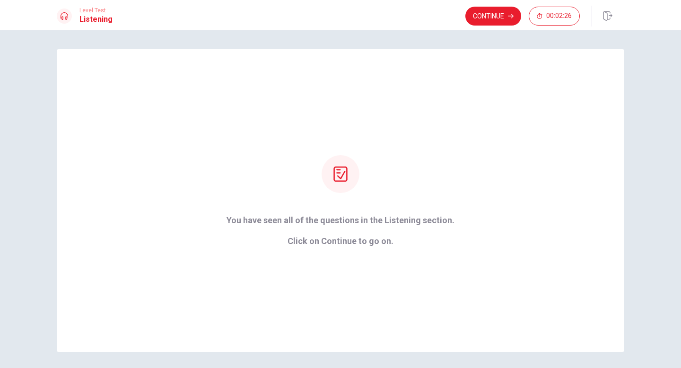
click at [501, 19] on button "Continue" at bounding box center [493, 16] width 56 height 19
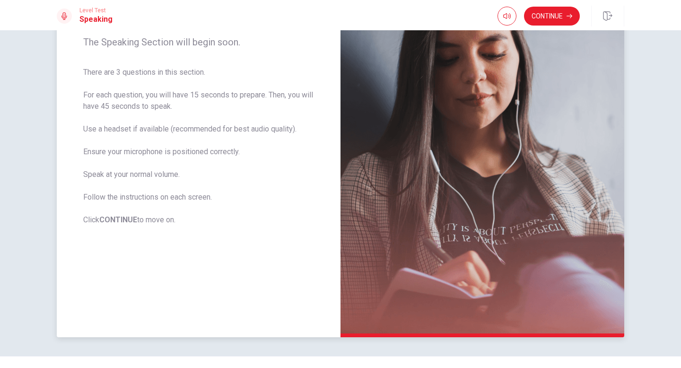
scroll to position [126, 0]
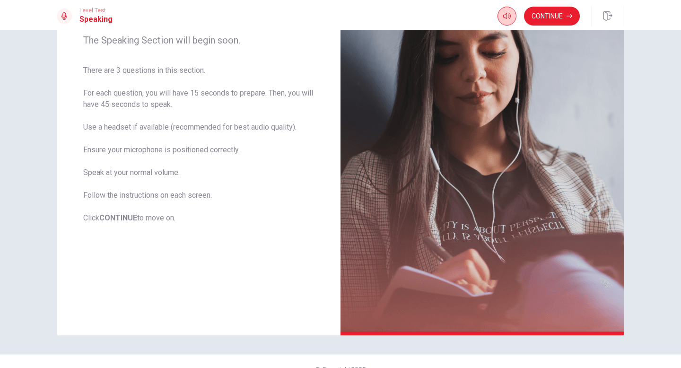
click at [504, 18] on icon "button" at bounding box center [507, 16] width 8 height 8
click at [550, 17] on button "Continue" at bounding box center [552, 16] width 56 height 19
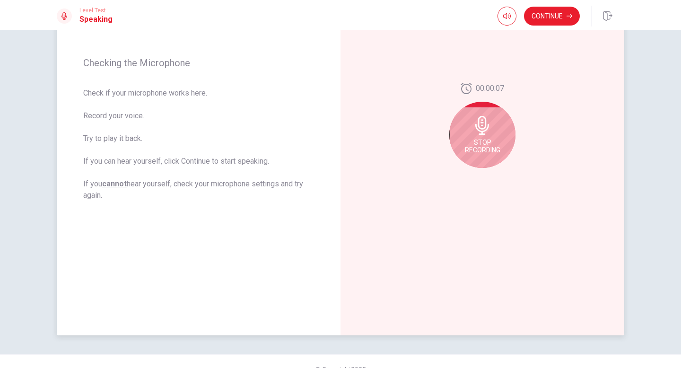
click at [485, 133] on icon at bounding box center [482, 125] width 19 height 19
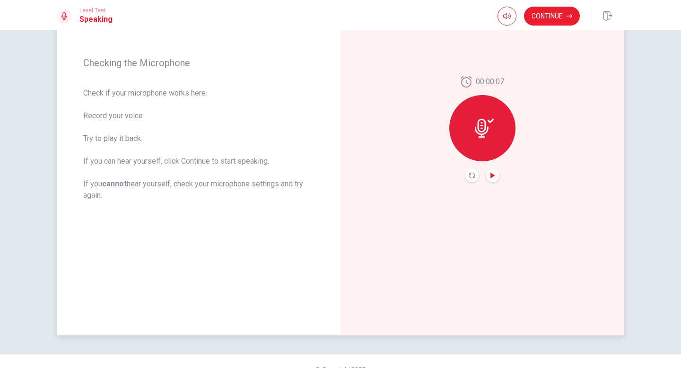
click at [490, 177] on icon "Play Audio" at bounding box center [493, 176] width 6 height 6
click at [490, 177] on icon "Pause Audio" at bounding box center [492, 176] width 5 height 6
click at [553, 17] on button "Continue" at bounding box center [552, 16] width 56 height 19
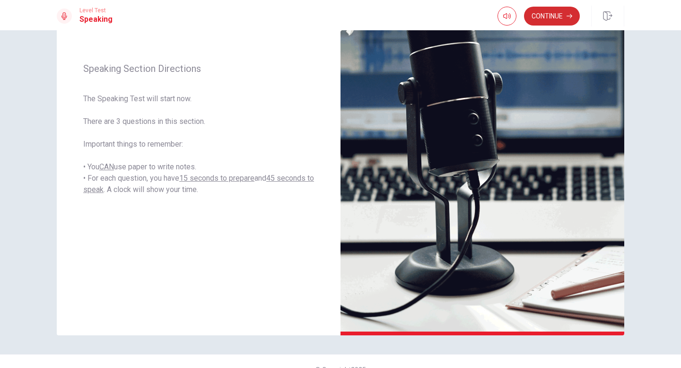
click at [553, 17] on button "Continue" at bounding box center [552, 16] width 56 height 19
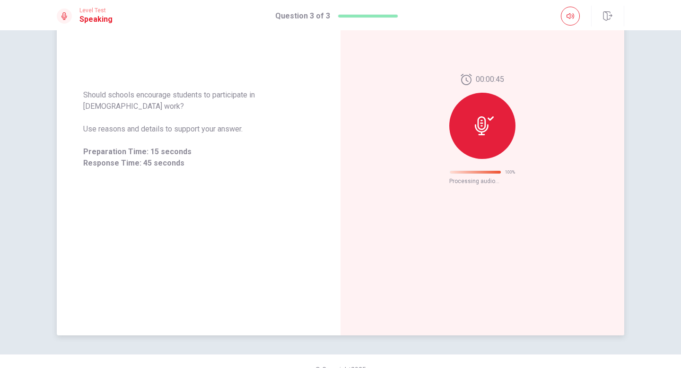
scroll to position [0, 0]
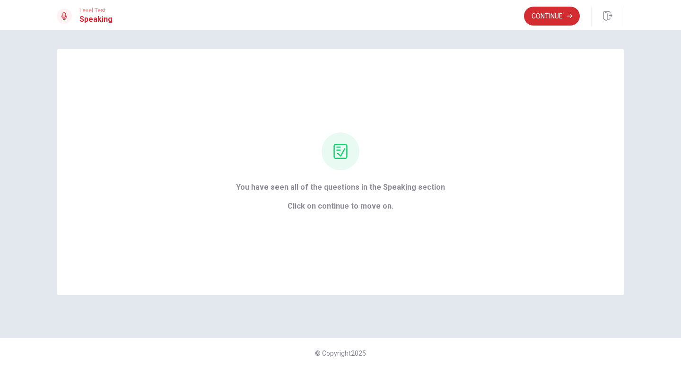
click at [537, 16] on button "Continue" at bounding box center [552, 16] width 56 height 19
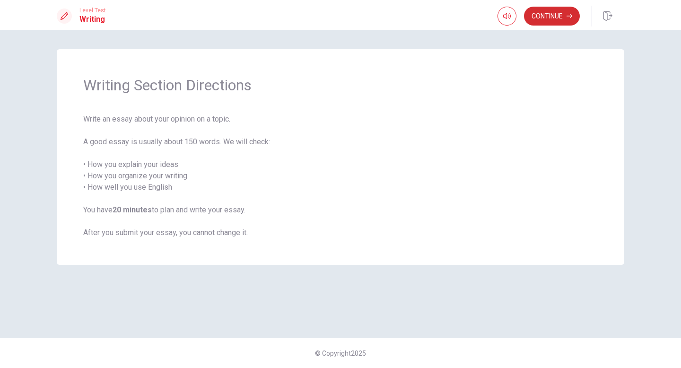
click at [552, 12] on button "Continue" at bounding box center [552, 16] width 56 height 19
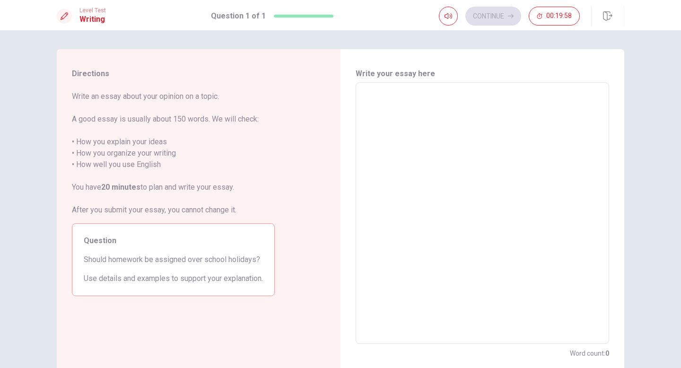
click at [500, 102] on textarea at bounding box center [482, 213] width 240 height 246
type textarea "h"
type textarea "x"
type textarea "L"
type textarea "x"
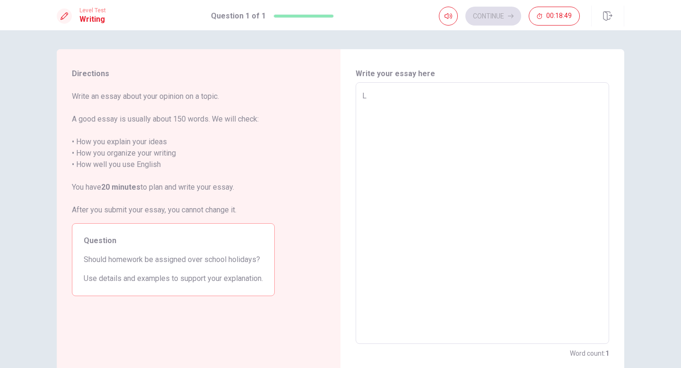
type textarea "Le"
type textarea "x"
type textarea "Let"
type textarea "x"
type textarea "Lets"
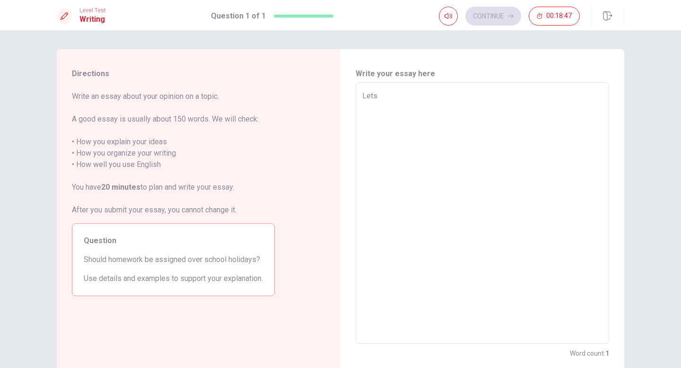
type textarea "x"
type textarea "Lets"
type textarea "x"
type textarea "Lets"
type textarea "x"
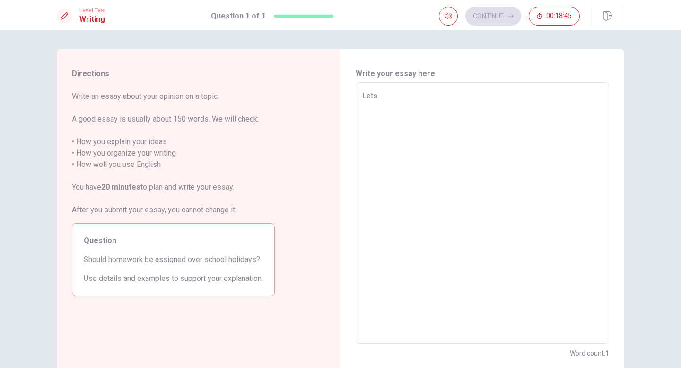
type textarea "Let"
type textarea "x"
type textarea "Let`"
type textarea "x"
type textarea "Let"
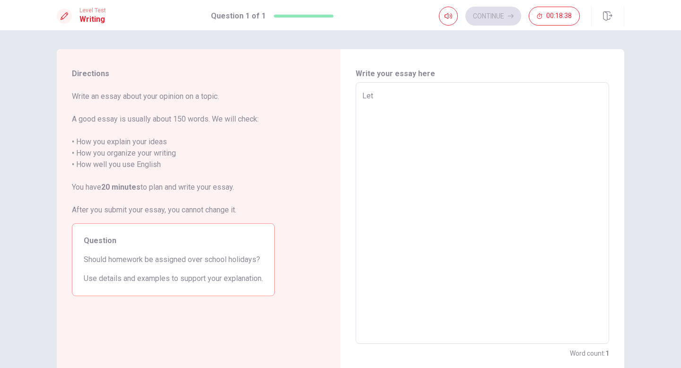
type textarea "x"
type textarea "Le"
type textarea "x"
type textarea "L"
type textarea "x"
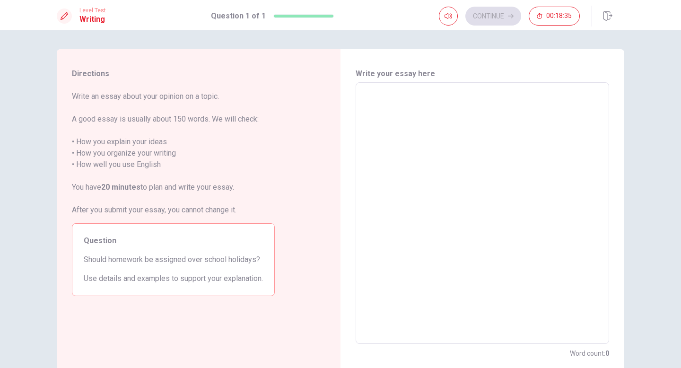
type textarea "W"
type textarea "x"
type textarea "Wh"
type textarea "x"
type textarea "Whe"
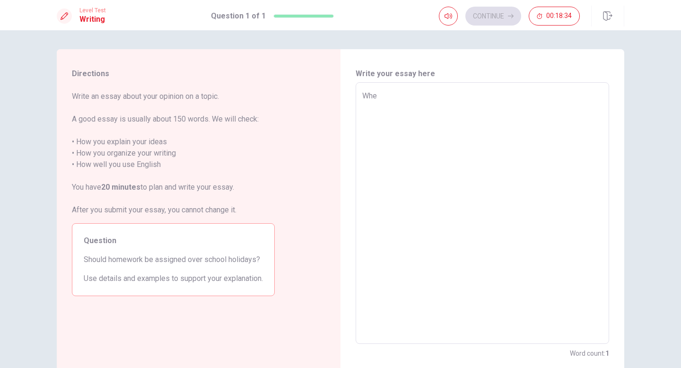
type textarea "x"
type textarea "When"
type textarea "x"
type textarea "When"
type textarea "x"
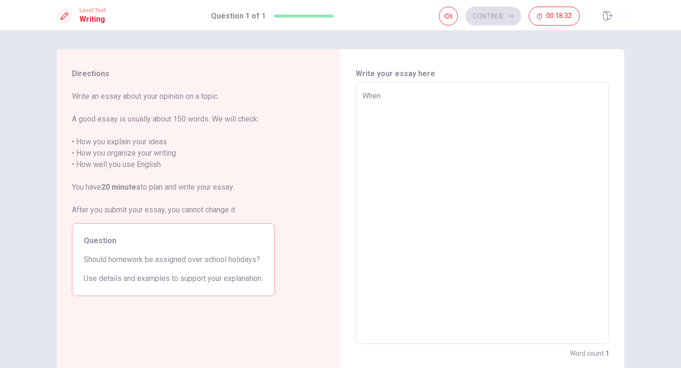
type textarea "When w"
type textarea "x"
type textarea "When we"
type textarea "x"
type textarea "When we"
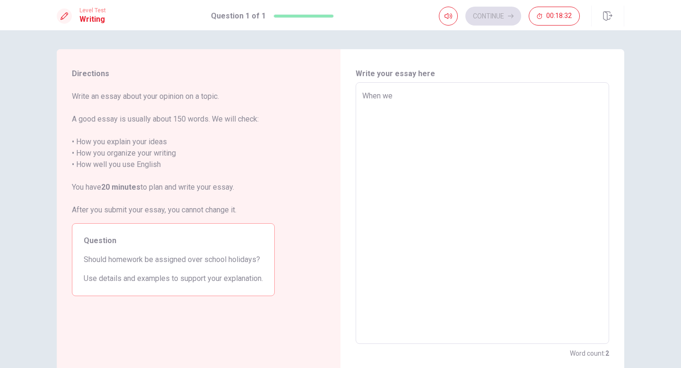
type textarea "x"
type textarea "When we t"
type textarea "x"
type textarea "When we ta"
type textarea "x"
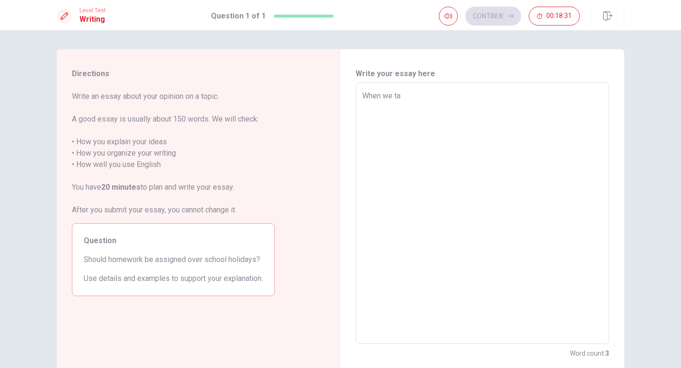
type textarea "When we tal"
type textarea "x"
type textarea "When we talk"
type textarea "x"
type textarea "When we talk"
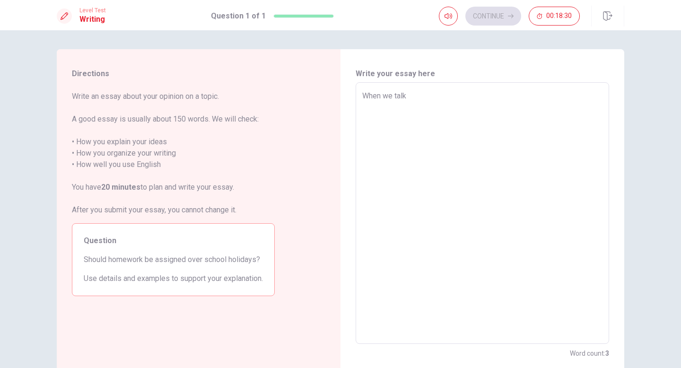
type textarea "x"
type textarea "When we talk a"
type textarea "x"
type textarea "When we talk ab"
type textarea "x"
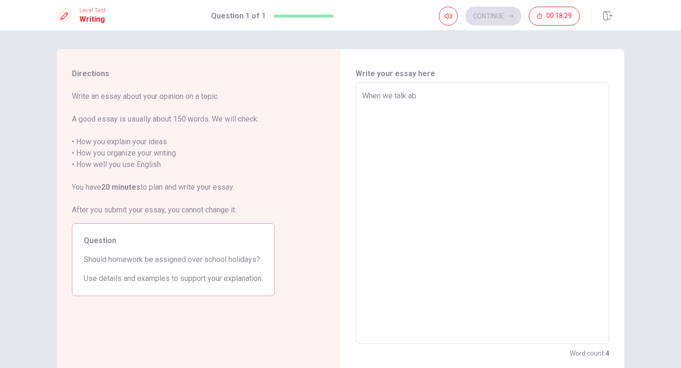
type textarea "When we talk abo"
type textarea "x"
type textarea "When we talk abou"
type textarea "x"
type textarea "When we talk about"
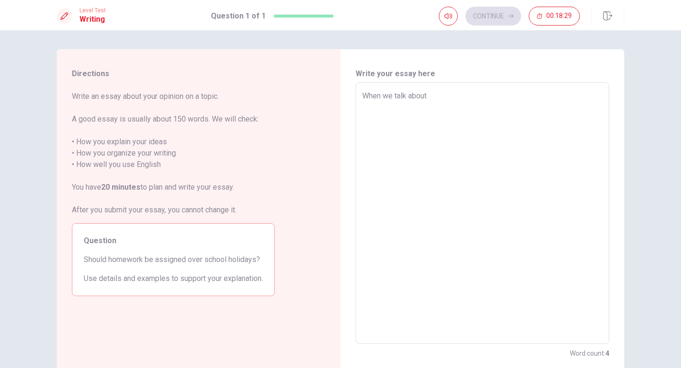
type textarea "x"
type textarea "When we talk about"
type textarea "x"
type textarea "When we talk about h"
type textarea "x"
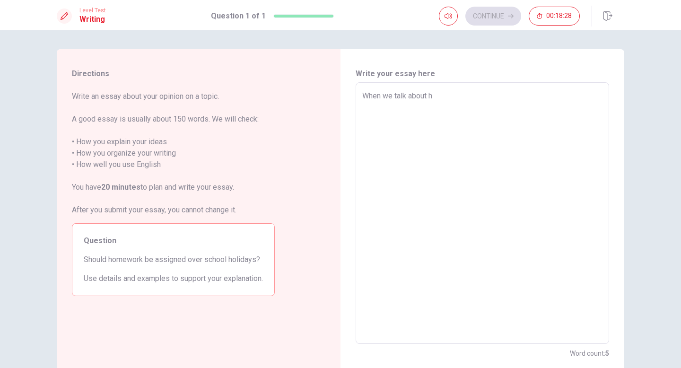
type textarea "When we talk about ho"
type textarea "x"
type textarea "When we talk about hom"
type textarea "x"
type textarea "When we talk about home"
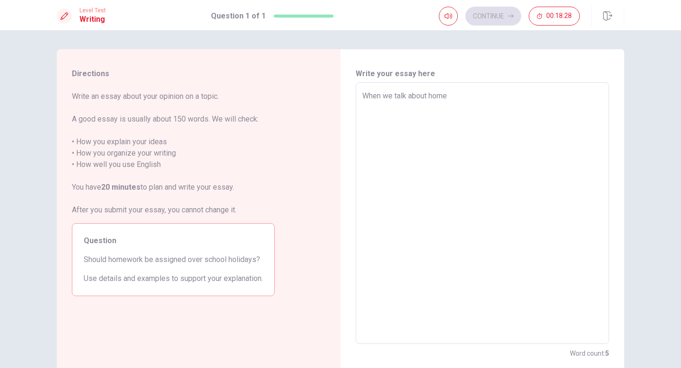
type textarea "x"
type textarea "When we talk about home"
type textarea "x"
type textarea "When we talk about home"
type textarea "x"
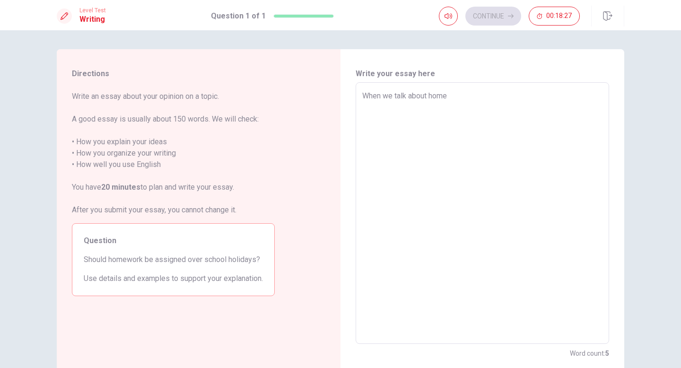
type textarea "When we talk about homew"
type textarea "x"
type textarea "When we talk about homewo"
type textarea "x"
type textarea "When we talk about homewoi"
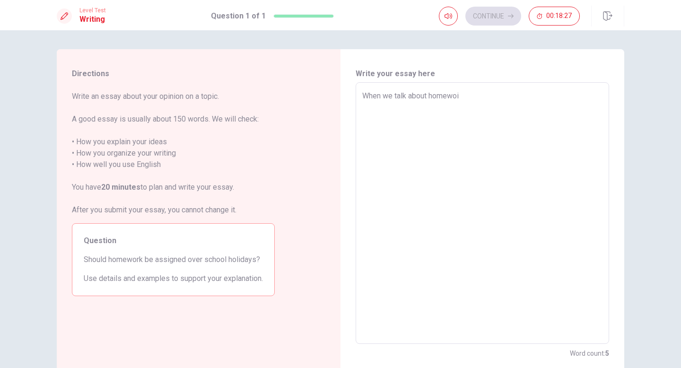
type textarea "x"
type textarea "When we talk about homewoir"
type textarea "x"
type textarea "When we talk about homewoi"
type textarea "x"
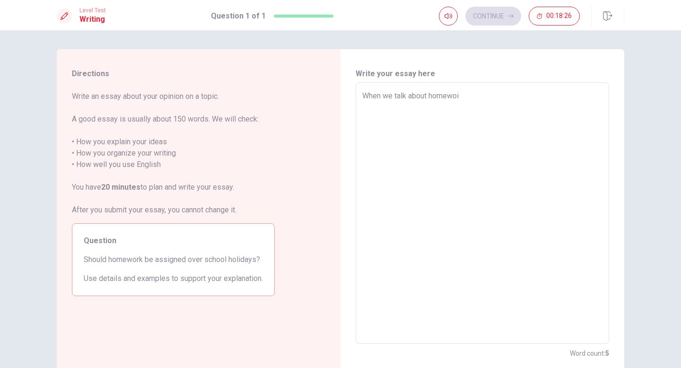
type textarea "When we talk about homewo"
type textarea "x"
type textarea "When we talk about homewoe"
type textarea "x"
type textarea "When we talk about homewo"
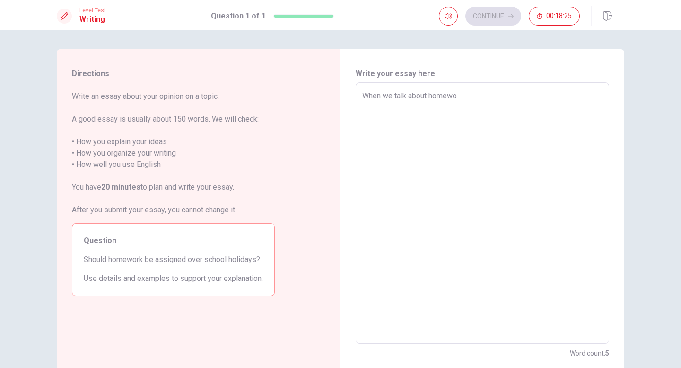
type textarea "x"
type textarea "When we talk about homewor"
type textarea "x"
type textarea "When we talk about homeworm"
type textarea "x"
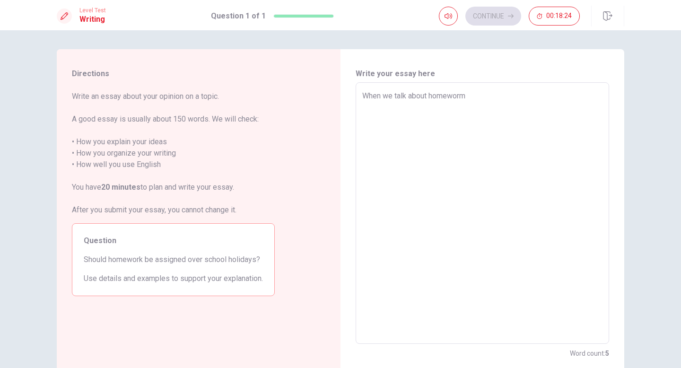
type textarea "When we talk about homewor"
type textarea "x"
type textarea "When we talk about homework"
type textarea "x"
type textarea "When we talk about homework"
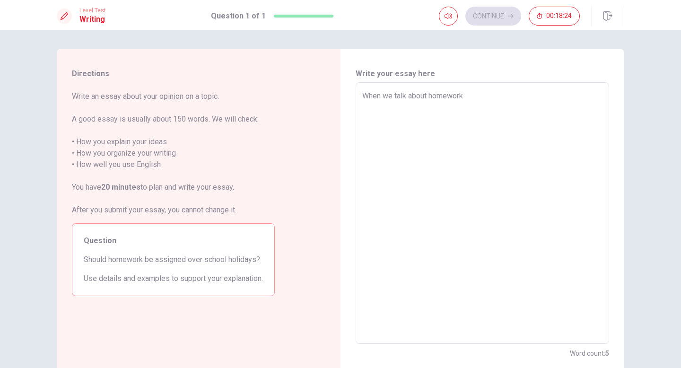
type textarea "x"
type textarea "When we talk about homework m"
type textarea "x"
type textarea "When we talk about homework ma"
type textarea "x"
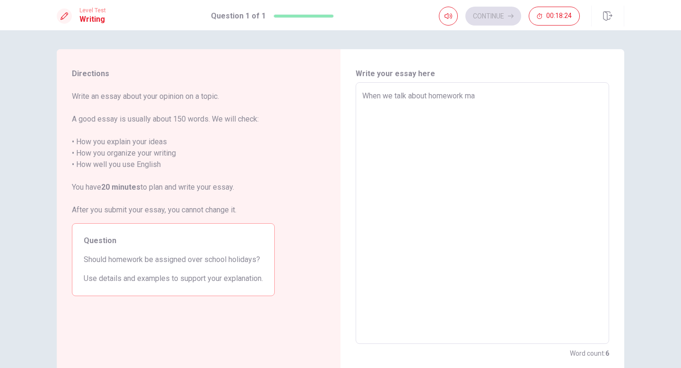
type textarea "When we talk about homework man"
type textarea "x"
type textarea "When we talk about homework many"
type textarea "x"
type textarea "When we talk about homework many"
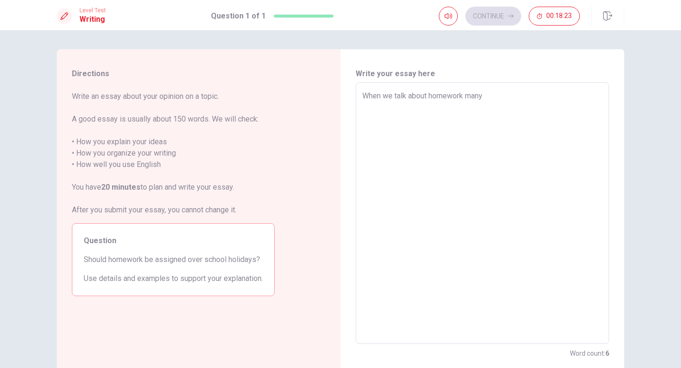
type textarea "x"
type textarea "When we talk about homework many p"
type textarea "x"
type textarea "When we talk about homework many pe"
type textarea "x"
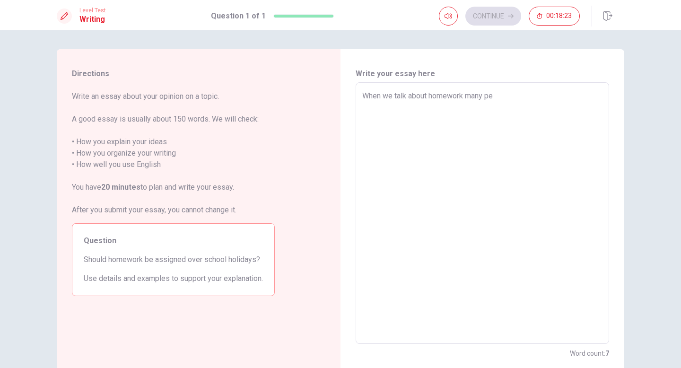
type textarea "When we talk about homework many peo"
type textarea "x"
type textarea "When we talk about homework many peol"
type textarea "x"
type textarea "When we talk about homework many peo"
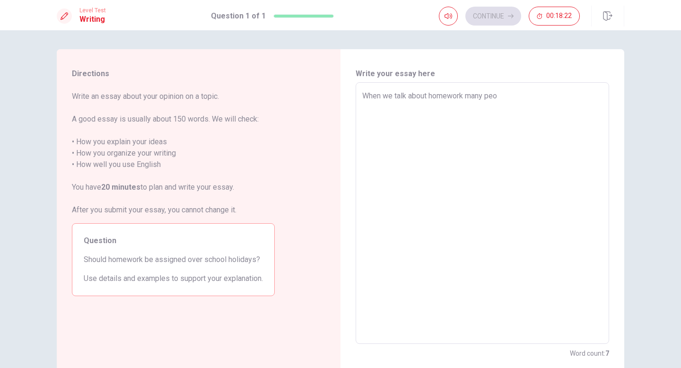
type textarea "x"
type textarea "When we talk about homework many peop"
type textarea "x"
type textarea "When we talk about homework many peopl"
type textarea "x"
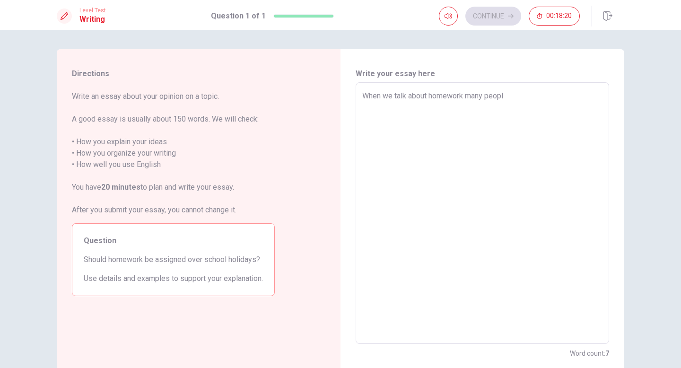
type textarea "When we talk about homework many people"
type textarea "x"
type textarea "When we talk about homework many people"
type textarea "x"
type textarea "When we talk about homework many people d"
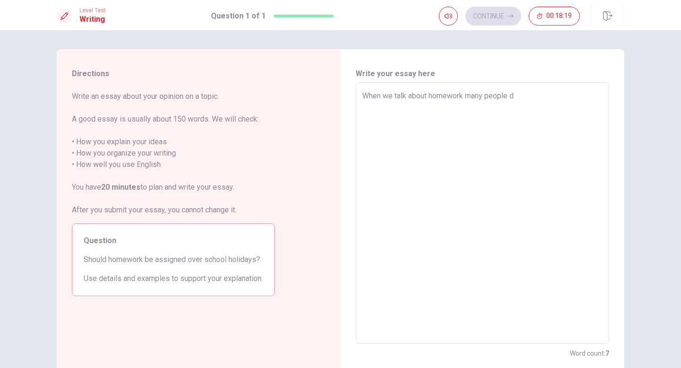
type textarea "x"
type textarea "When we talk about homework many people do"
type textarea "x"
type textarea "When we talk about homework many people doe"
type textarea "x"
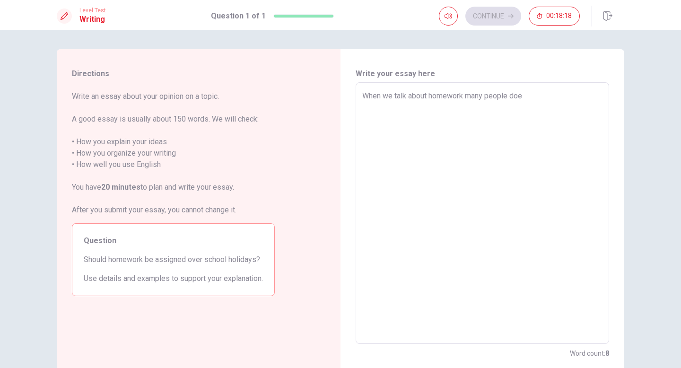
type textarea "When we talk about homework many people doen"
type textarea "x"
type textarea "When we talk about homework many people doens"
type textarea "x"
type textarea "When we talk about homework many people doenst"
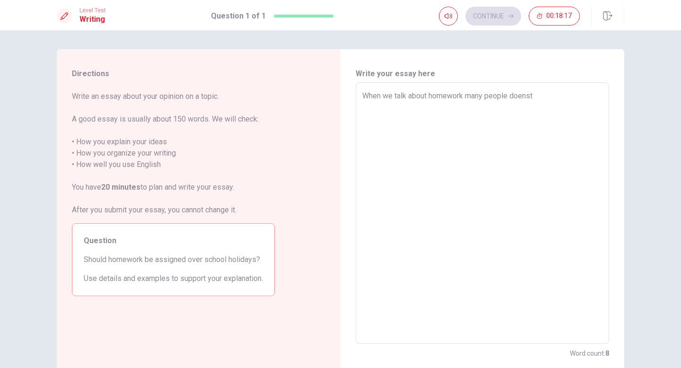
type textarea "x"
type textarea "When we talk about homework many people doesn’t"
type textarea "x"
type textarea "When we talk about homework many people doesn’t"
type textarea "x"
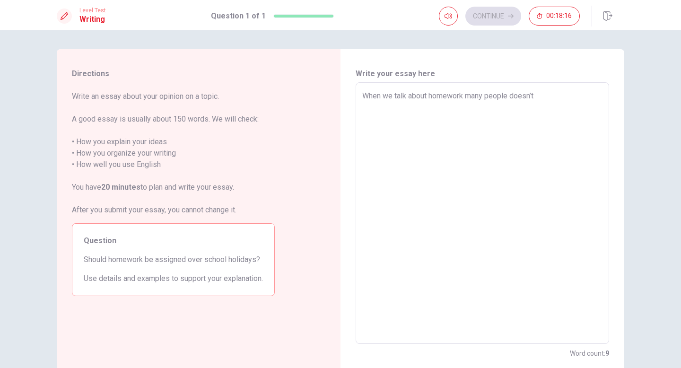
type textarea "When we talk about homework many people doesn’t l"
type textarea "x"
type textarea "When we talk about homework many people doesn’t li"
type textarea "x"
type textarea "When we talk about homework many people doesn’t lik"
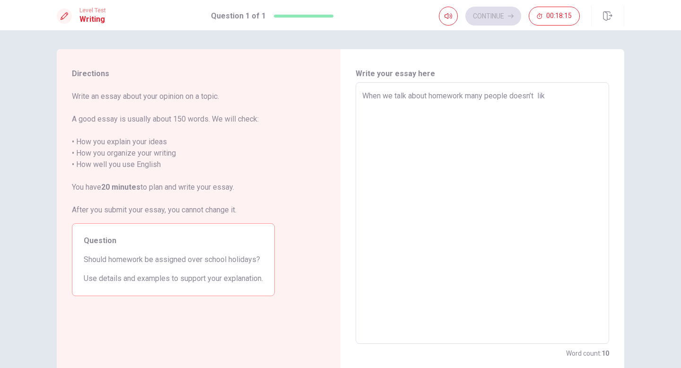
type textarea "x"
type textarea "When we talk about homework many people doesn’t like"
type textarea "x"
type textarea "When we talk about homework many people doesn’t like,"
type textarea "x"
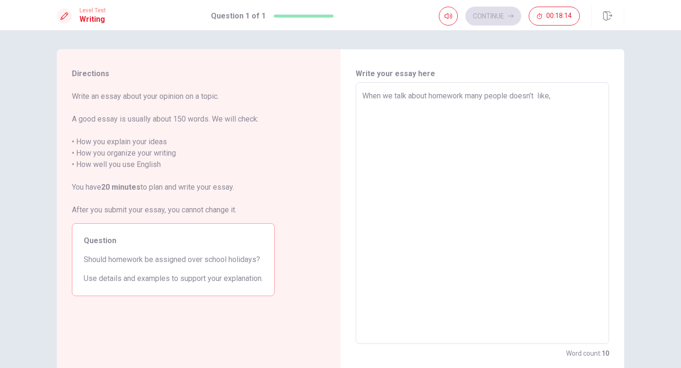
type textarea "When we talk about homework many people doesn’t like,"
type textarea "x"
type textarea "When we talk about homework many people doesn’t like, f"
type textarea "x"
type textarea "When we talk about homework many people doesn’t like, fo"
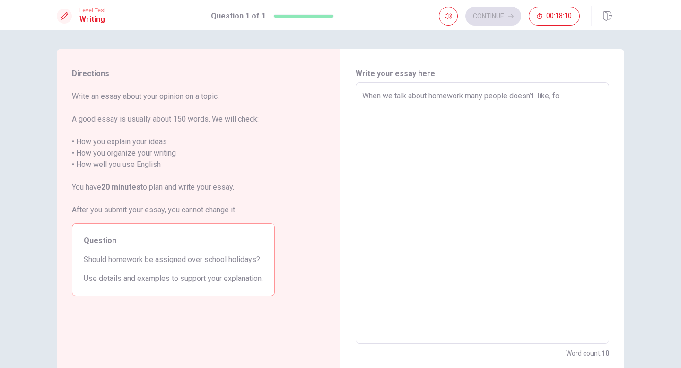
type textarea "x"
type textarea "When we talk about homework many people doesn’t like, for"
type textarea "x"
type textarea "When we talk about homework many people doesn’t like, for"
type textarea "x"
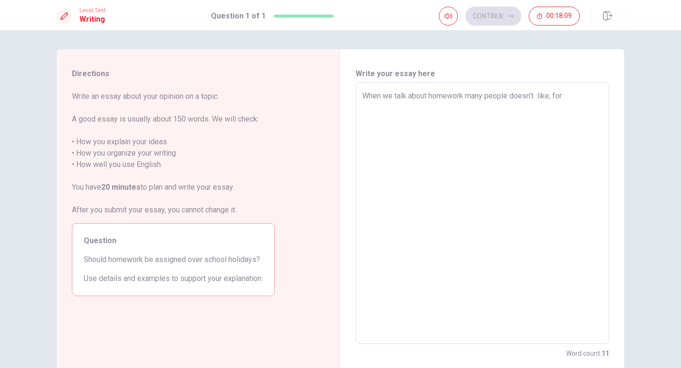
type textarea "When we talk about homework many people doesn’t like, for m"
type textarea "x"
type textarea "When we talk about homework many people doesn’t like, for my"
type textarea "x"
type textarea "When we talk about homework many people doesn’t like, for my"
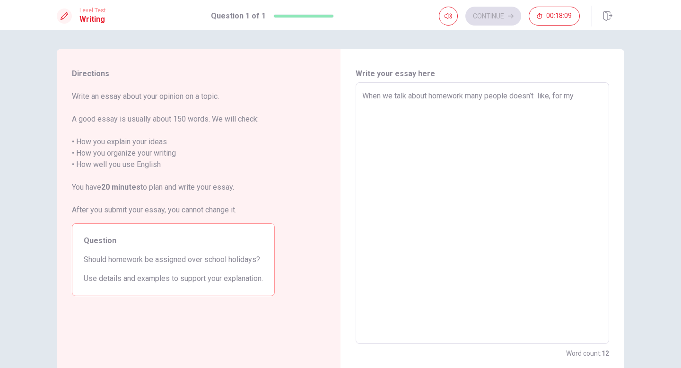
type textarea "x"
type textarea "When we talk about homework many people doesn’t like, for my o"
type textarea "x"
type textarea "When we talk about homework many people doesn’t like, for my op"
type textarea "x"
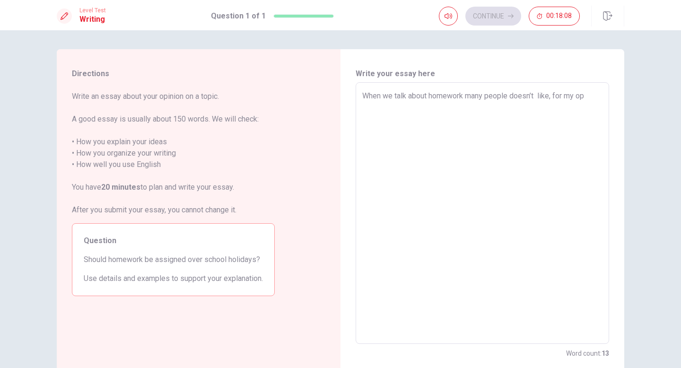
type textarea "When we talk about homework many people doesn’t like, for my opi"
type textarea "x"
type textarea "When we talk about homework many people doesn’t like, for my opin"
type textarea "x"
type textarea "When we talk about homework many people doesn’t like, for my opino"
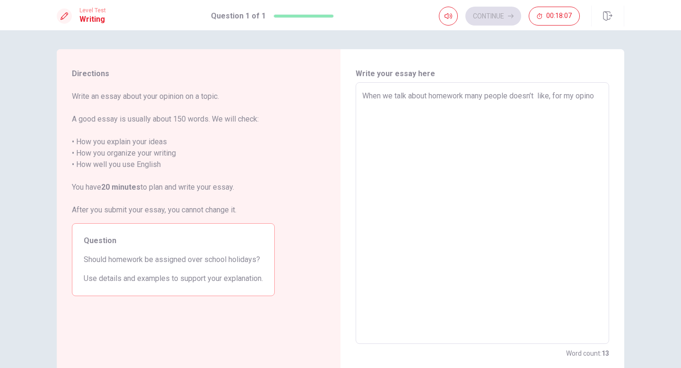
type textarea "x"
type textarea "When we talk about homework many people doesn’t like, for my opinomn"
type textarea "x"
type textarea "When we talk about homework many people doesn’t like, for my opinomn"
type textarea "x"
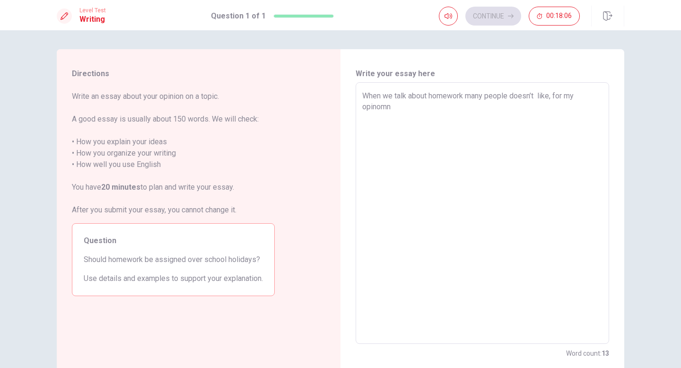
type textarea "When we talk about homework many people doesn’t like, for my opinomn"
type textarea "x"
type textarea "When we talk about homework many people doesn’t like, for my opinom"
type textarea "x"
type textarea "When we talk about homework many people doesn’t like, for my opino"
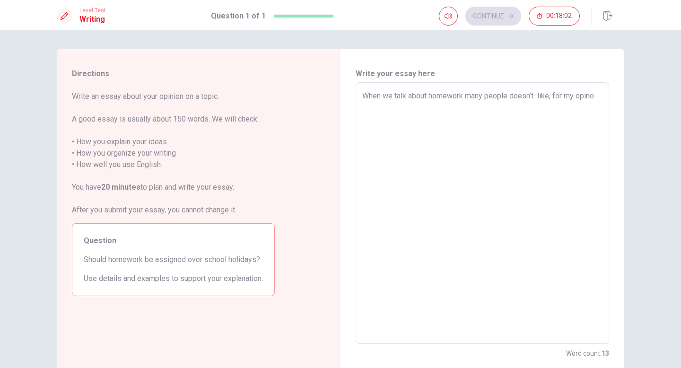
type textarea "x"
type textarea "When we talk about homework many people doesn’t like, for my opin"
type textarea "x"
type textarea "When we talk about homework many people doesn’t like, for my opini"
type textarea "x"
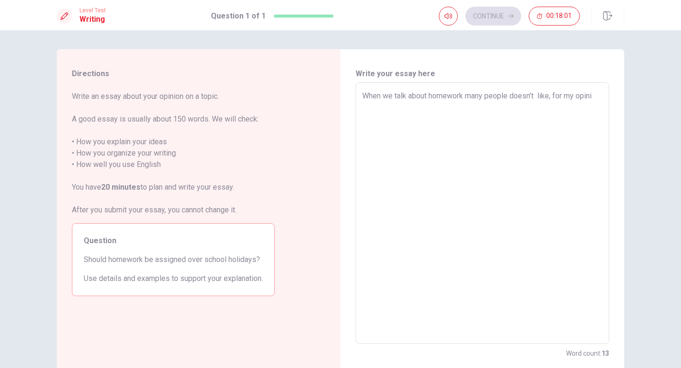
type textarea "When we talk about homework many people doesn’t like, for my opinio"
type textarea "x"
type textarea "When we talk about homework many people doesn’t like, for my opinion"
type textarea "x"
type textarea "When we talk about homework many people doesn’t like, for my opinion"
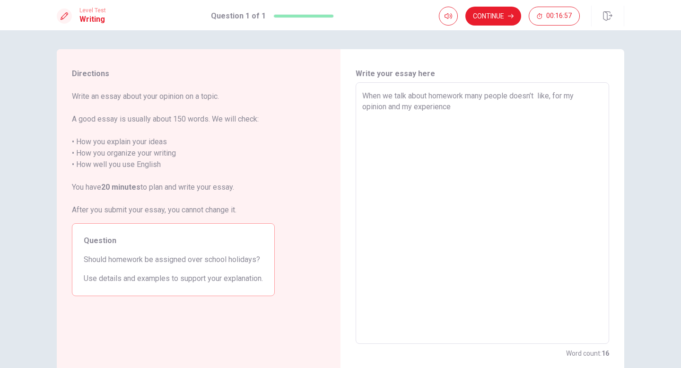
click at [415, 108] on textarea "When we talk about homework many people doesn’t like, for my opinion and my exp…" at bounding box center [482, 213] width 240 height 246
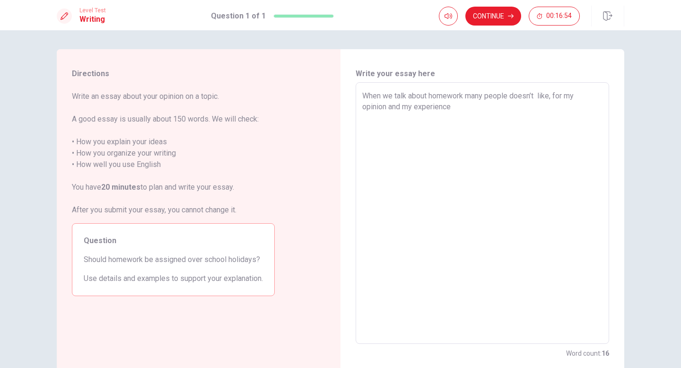
click at [413, 109] on textarea "When we talk about homework many people doesn’t like, for my opinion and my exp…" at bounding box center [482, 213] width 240 height 246
click at [455, 104] on textarea "When we talk about homework many people doesn’t like, for my opinion and my exp…" at bounding box center [482, 213] width 240 height 246
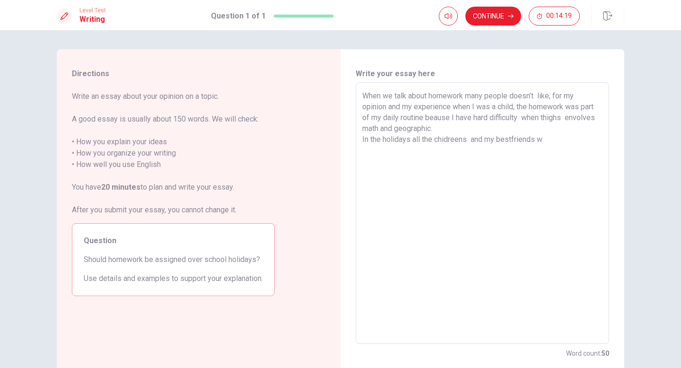
click at [455, 104] on textarea "When we talk about homework many people doesn’t like, for my opinion and my exp…" at bounding box center [482, 213] width 240 height 246
click at [536, 141] on textarea "When we talk about homework many people doesn’t like, for my opinion and my exp…" at bounding box center [482, 213] width 240 height 246
click at [544, 142] on textarea "When we talk about homework many people doesn’t like, for my opinion and my exp…" at bounding box center [482, 213] width 240 height 246
click at [457, 151] on textarea "When we talk about homework many people doesn’t like, for my opinion and my exp…" at bounding box center [482, 213] width 240 height 246
click at [495, 151] on textarea "When we talk about homework many people doesn’t like, for my opinion and my exp…" at bounding box center [482, 213] width 240 height 246
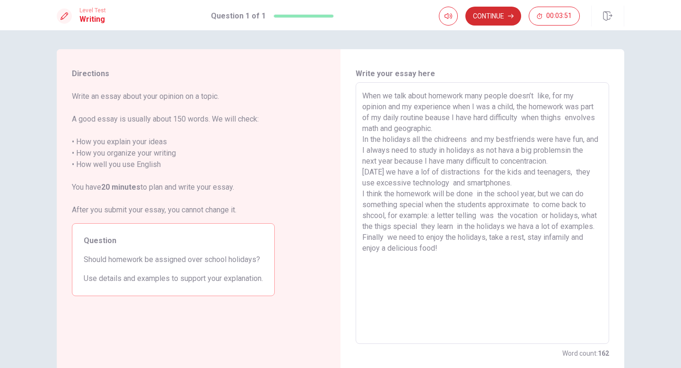
click at [479, 20] on button "Continue" at bounding box center [493, 16] width 56 height 19
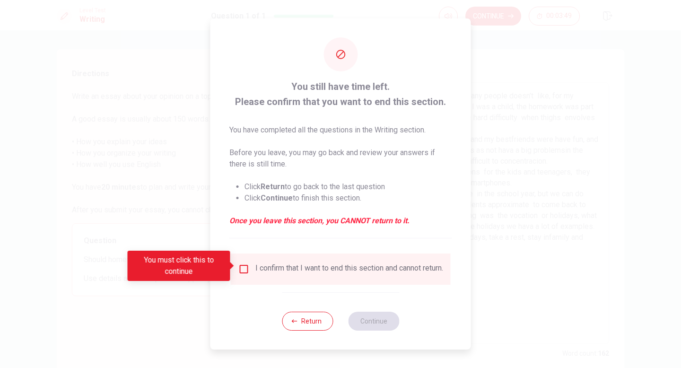
click at [244, 269] on input "You must click this to continue" at bounding box center [243, 268] width 11 height 11
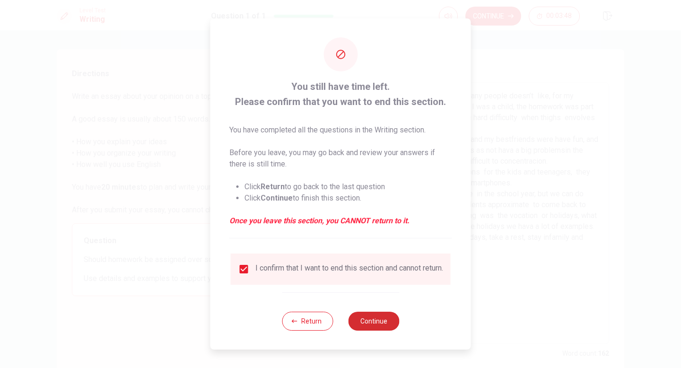
click at [385, 312] on button "Continue" at bounding box center [373, 320] width 51 height 19
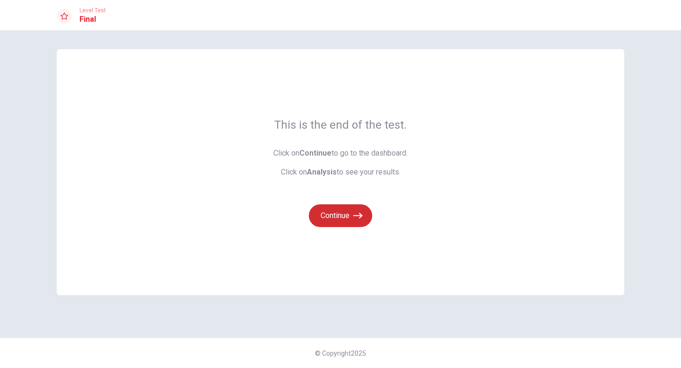
click at [328, 217] on button "Continue" at bounding box center [340, 215] width 63 height 23
